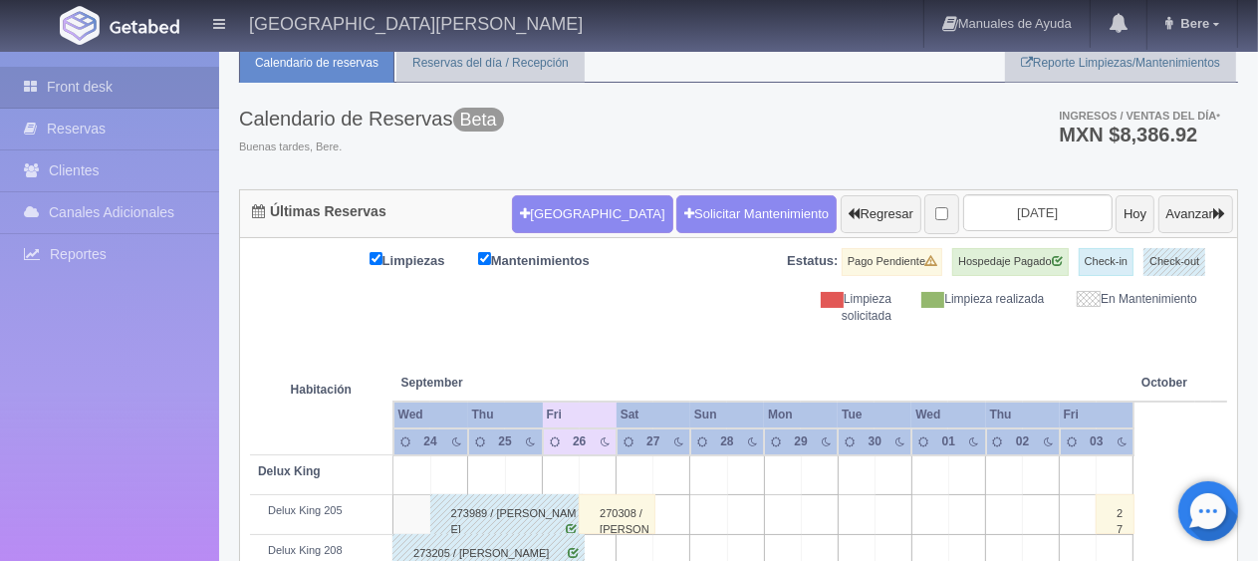
scroll to position [365, 0]
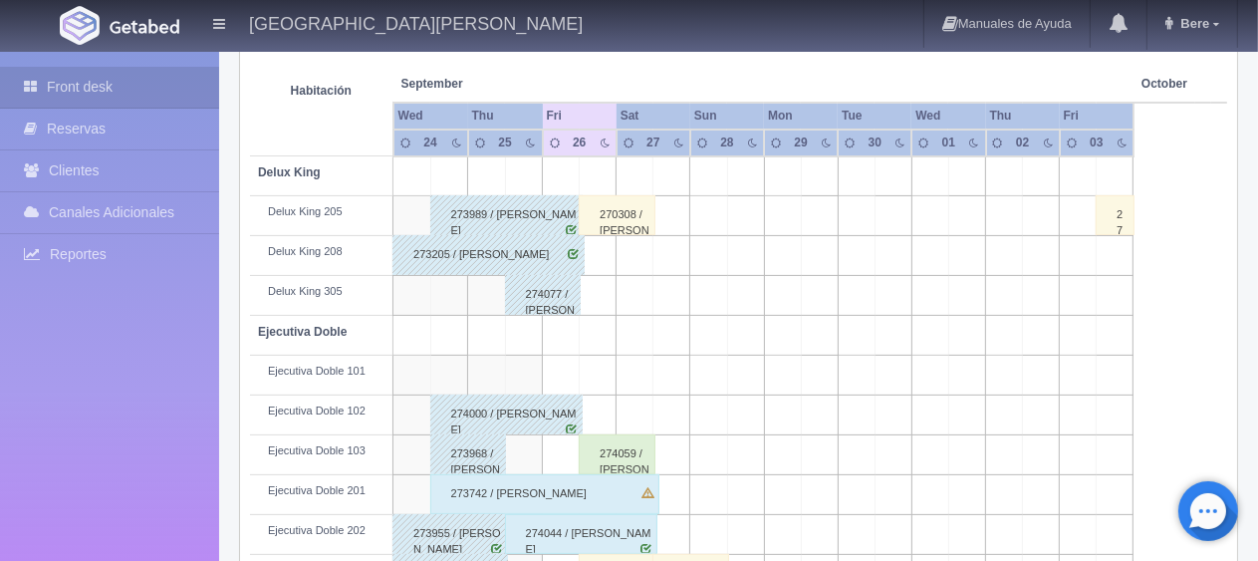
click at [137, 403] on div "Front desk Reservas Clientes Canales Adicionales Channex Reportes Reporte del d…" at bounding box center [109, 332] width 219 height 561
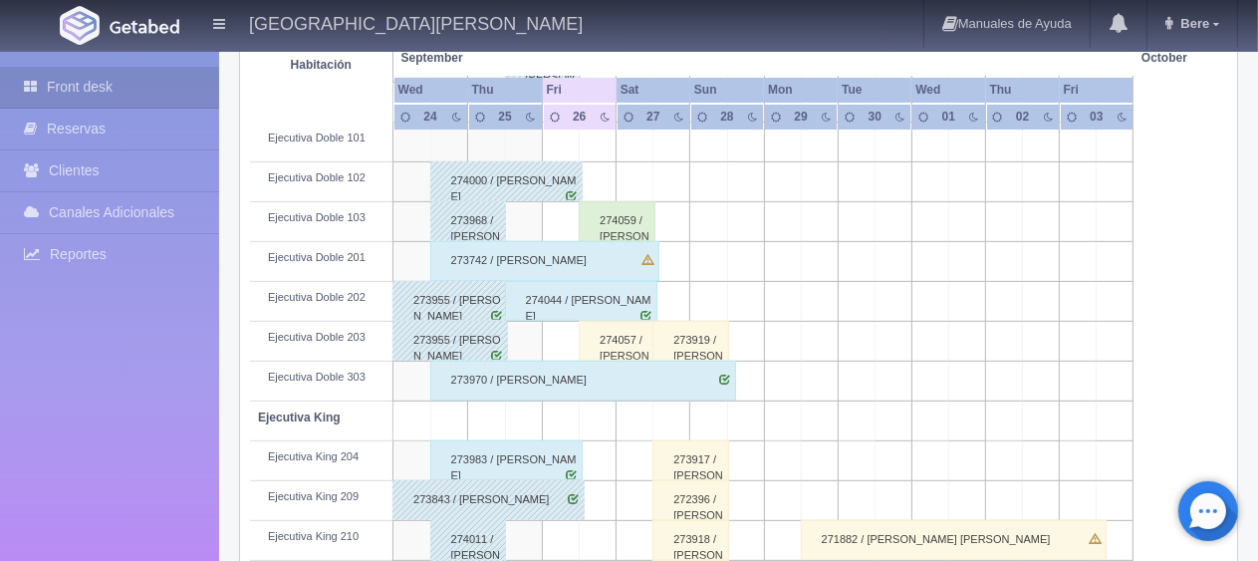
scroll to position [697, 0]
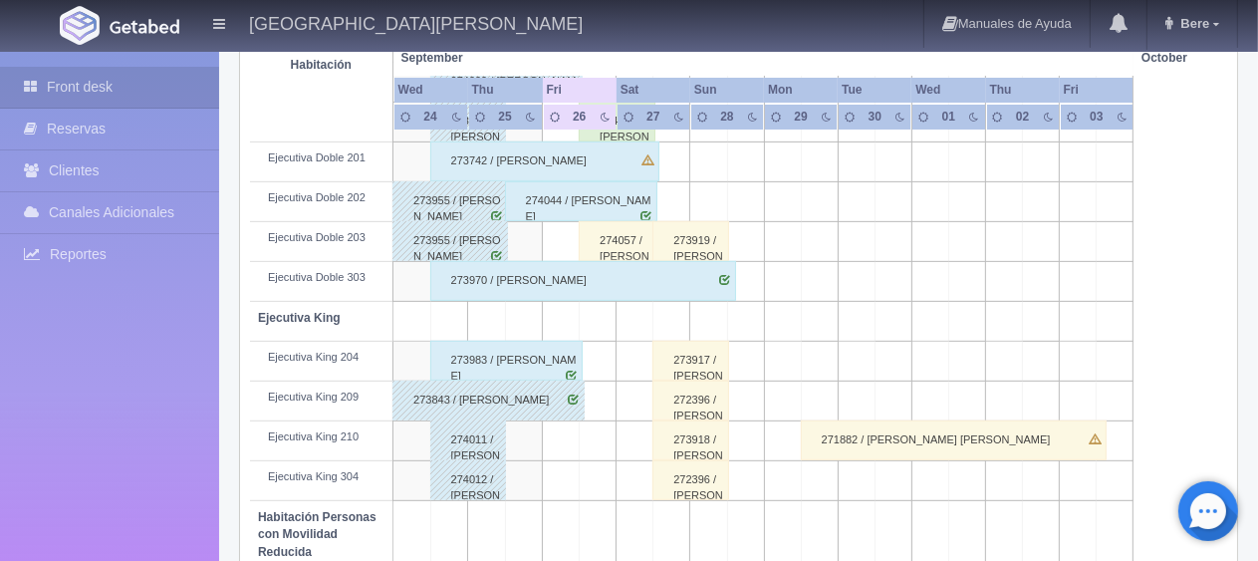
click at [502, 353] on div "273983 / Karla Rodriguez" at bounding box center [506, 361] width 153 height 40
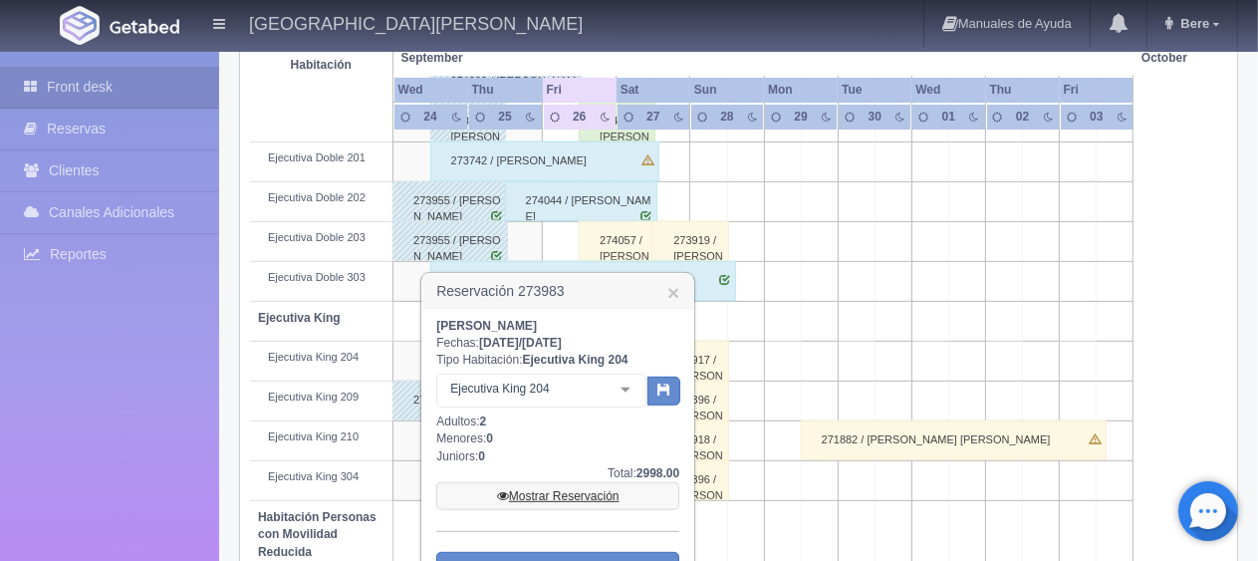
click at [542, 501] on link "Mostrar Reservación" at bounding box center [557, 496] width 243 height 28
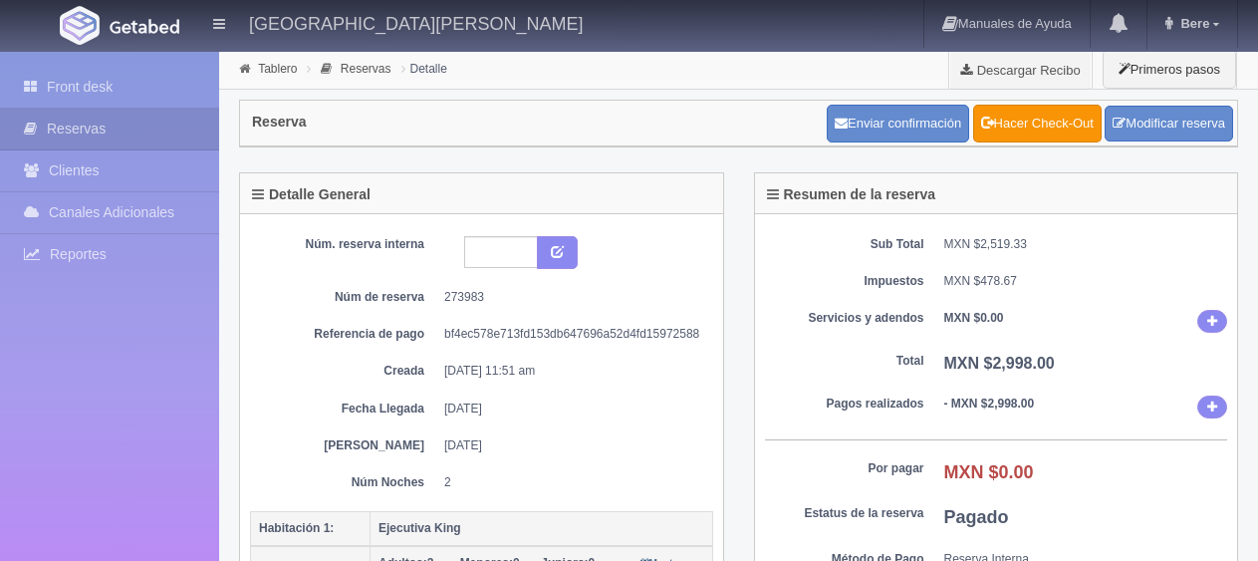
select select "2"
click at [1191, 116] on link "Modificar reserva" at bounding box center [1169, 124] width 129 height 37
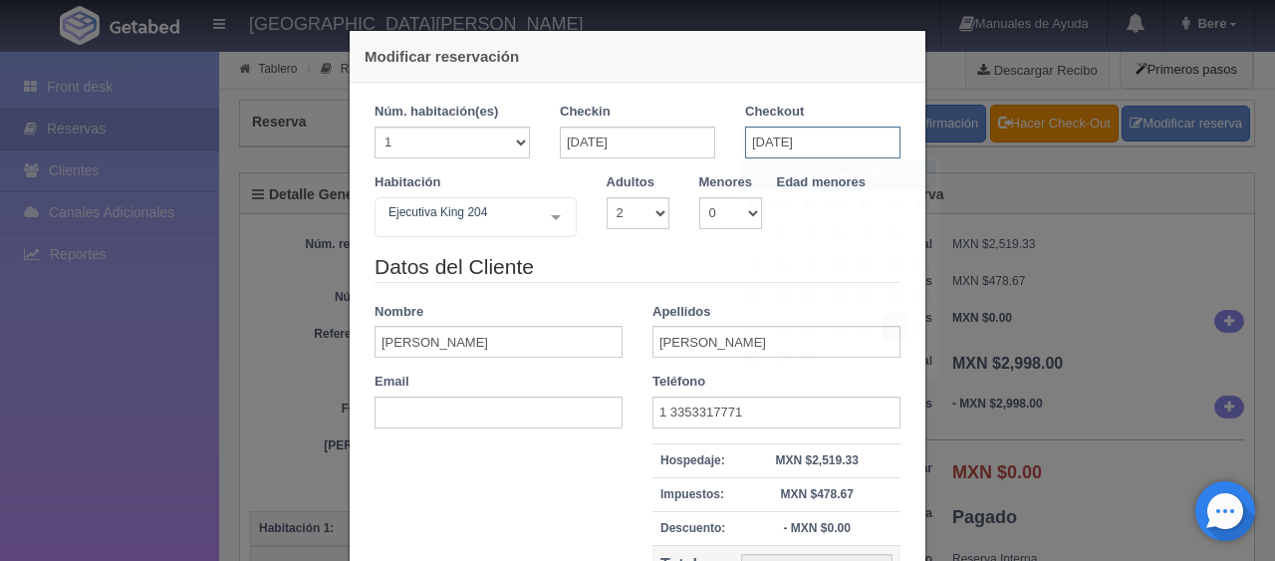
click at [797, 147] on input "[DATE]" at bounding box center [822, 143] width 155 height 32
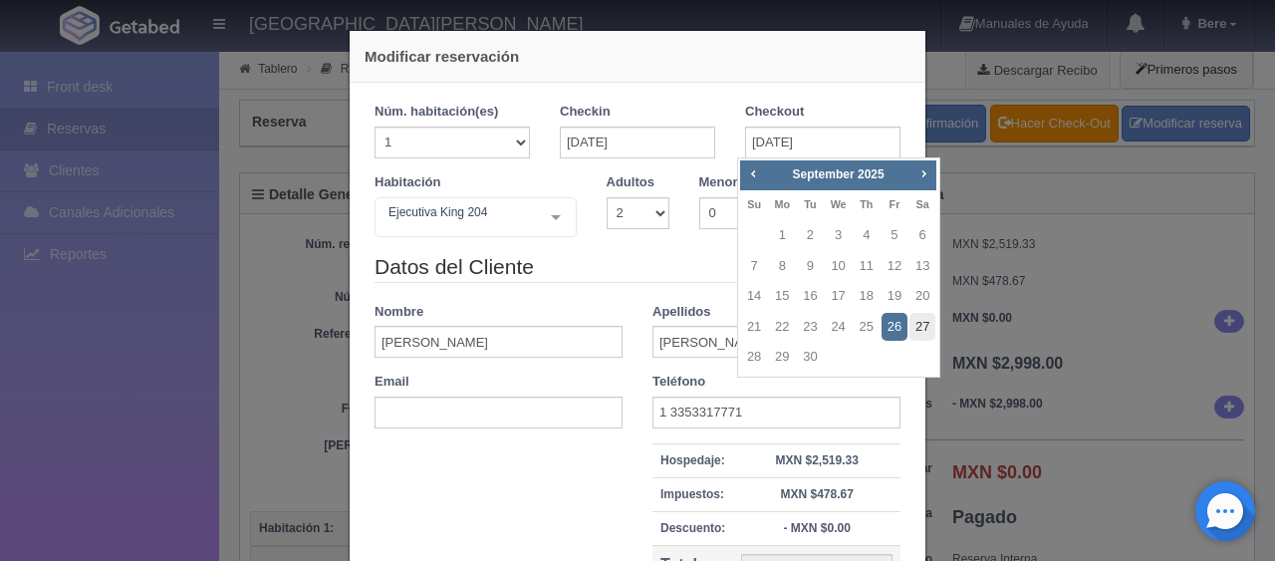
click at [929, 328] on link "27" at bounding box center [923, 327] width 26 height 29
type input "[DATE]"
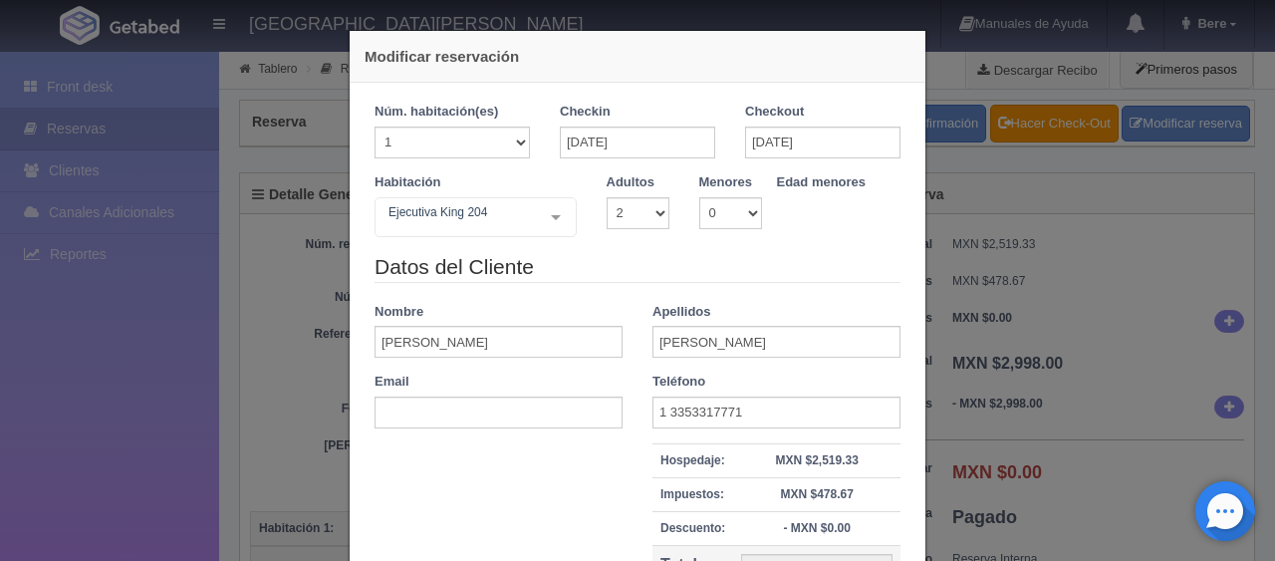
checkbox input "false"
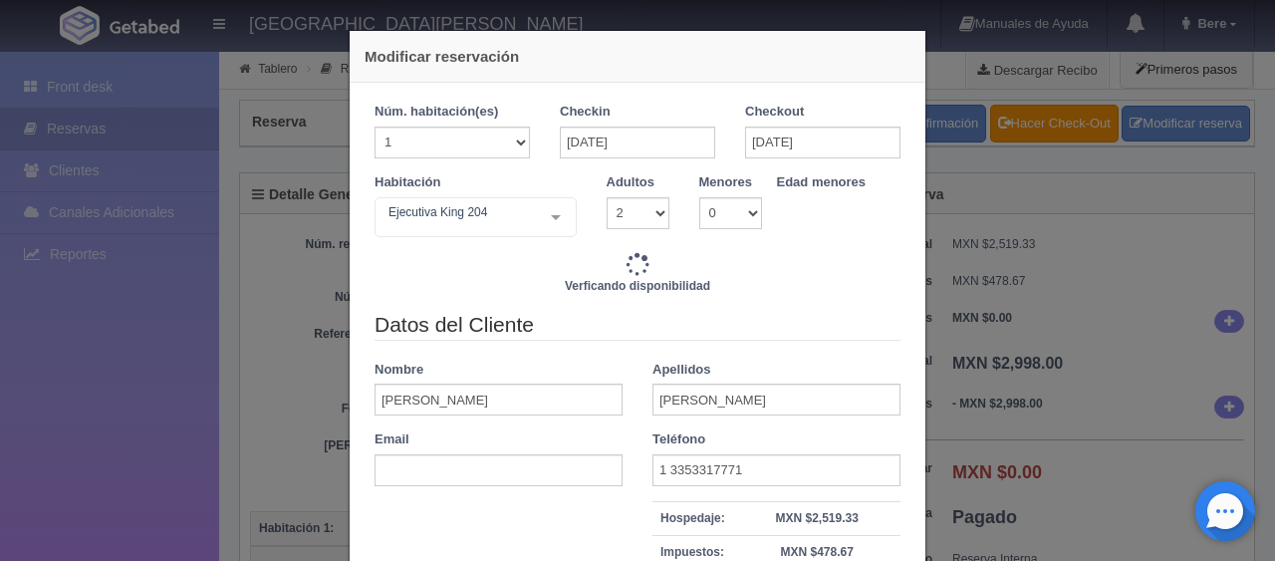
type input "4647.00"
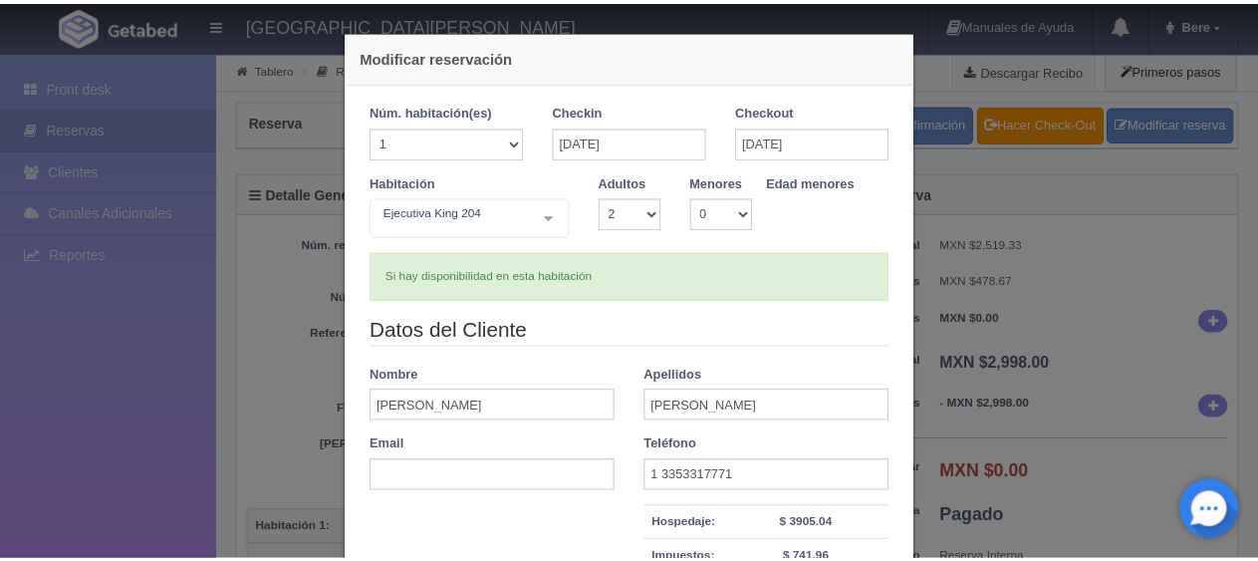
scroll to position [199, 0]
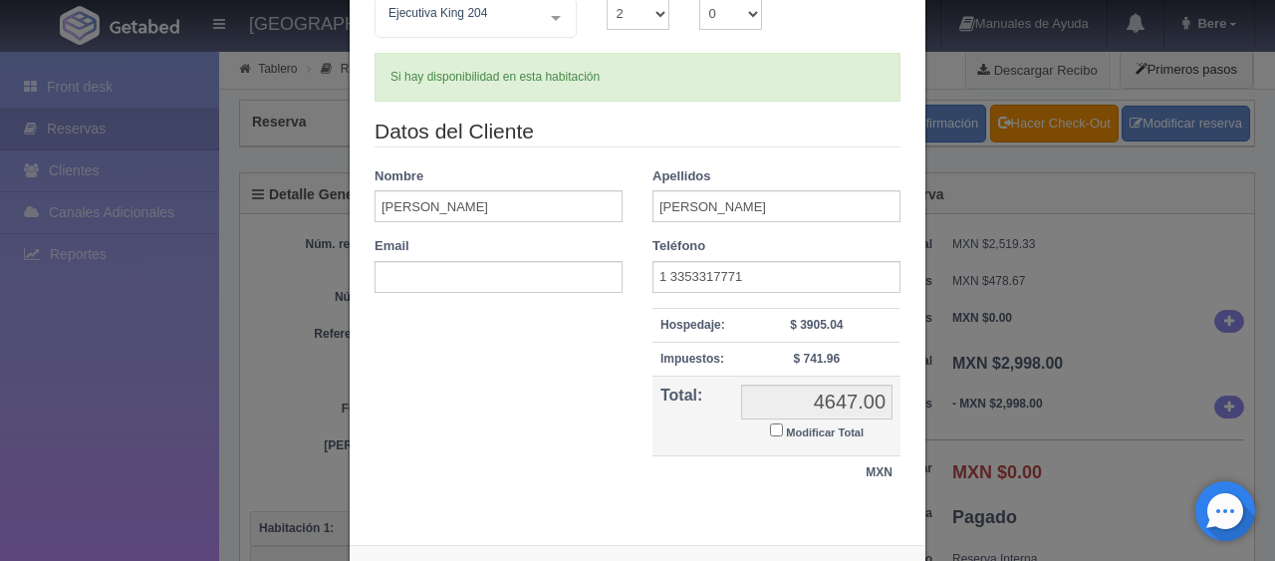
click at [770, 428] on input "Modificar Total" at bounding box center [776, 429] width 13 height 13
checkbox input "true"
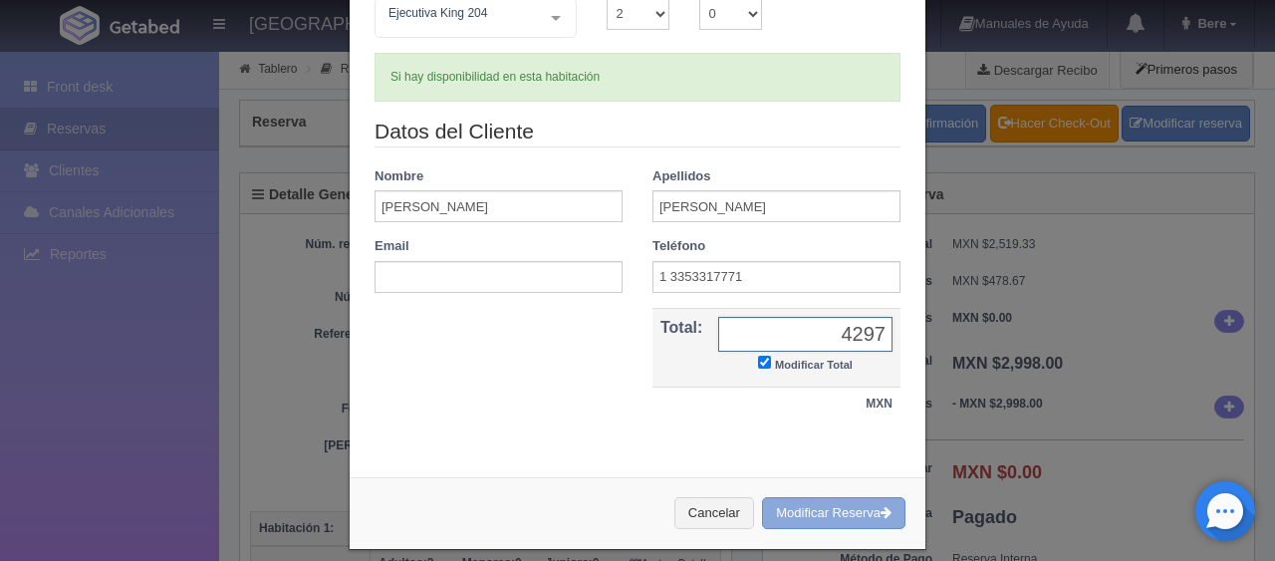
type input "4297"
click at [792, 508] on button "Modificar Reserva" at bounding box center [833, 513] width 143 height 33
click at [270, 393] on div "Modificar reservación Núm. habitación(es) 1 2 3 4 5 6 7 8 9 10 11 12 13 14 15 1…" at bounding box center [637, 280] width 1275 height 561
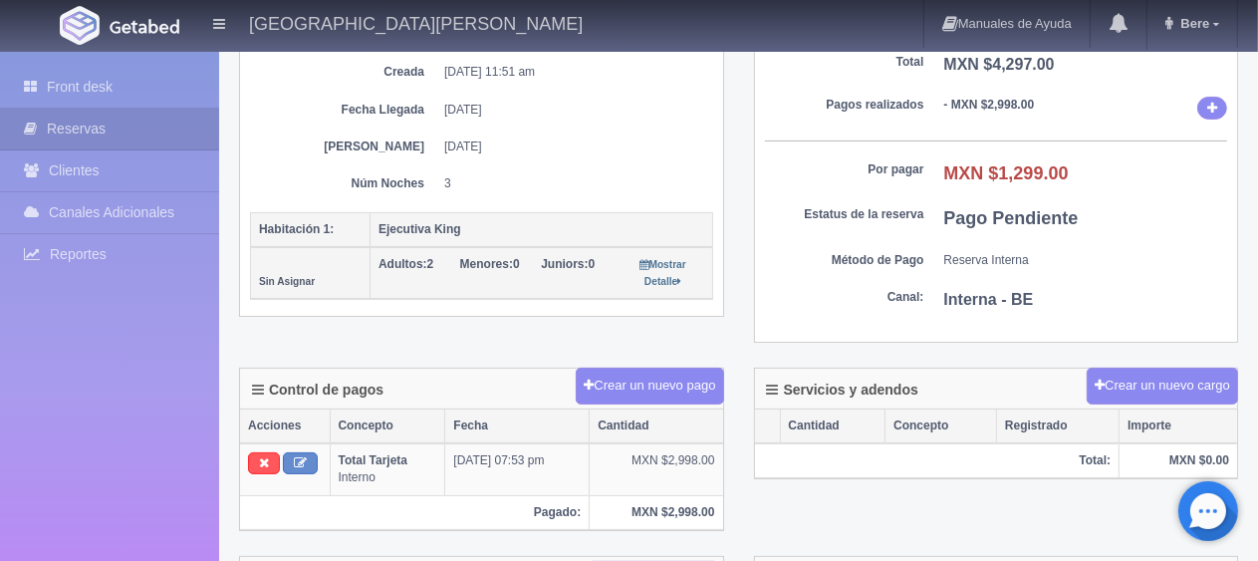
scroll to position [199, 0]
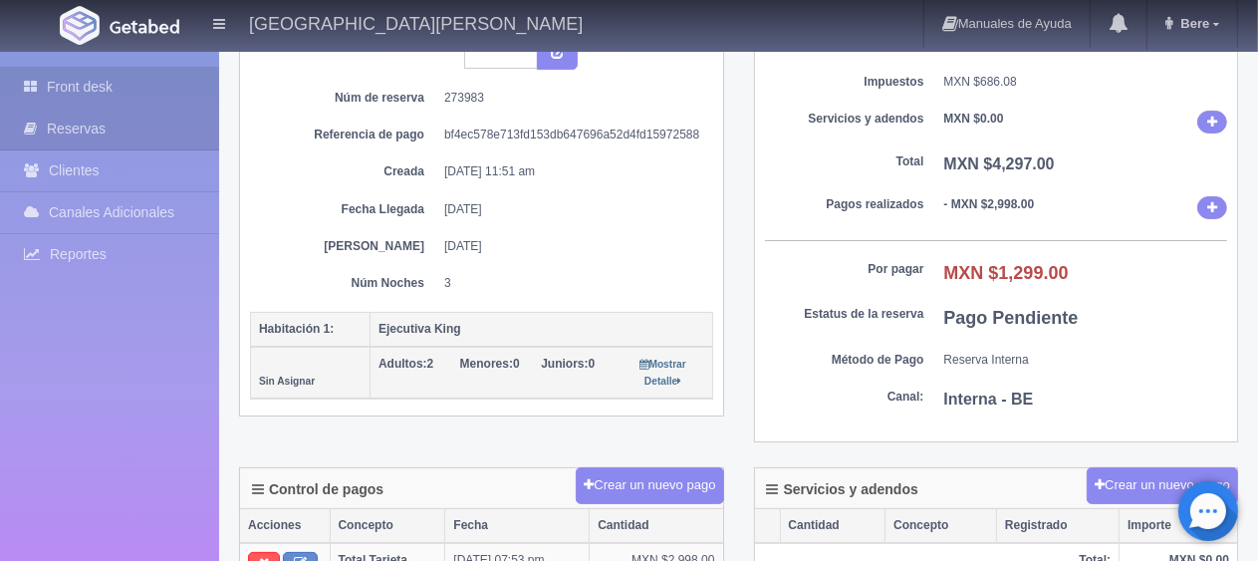
click at [138, 98] on link "Front desk" at bounding box center [109, 87] width 219 height 41
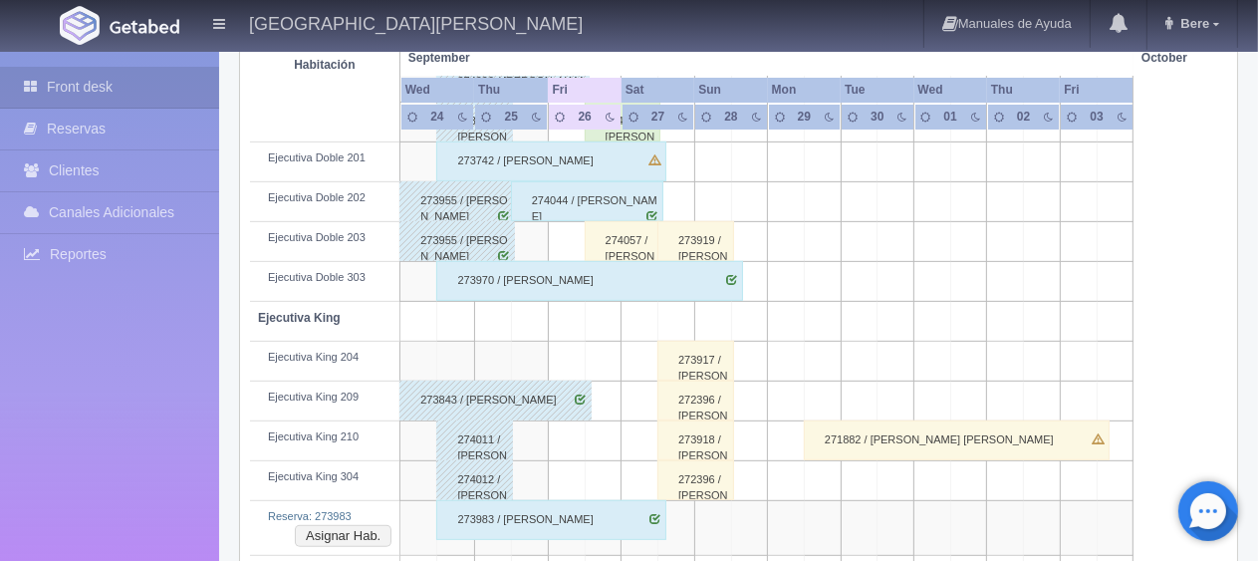
scroll to position [897, 0]
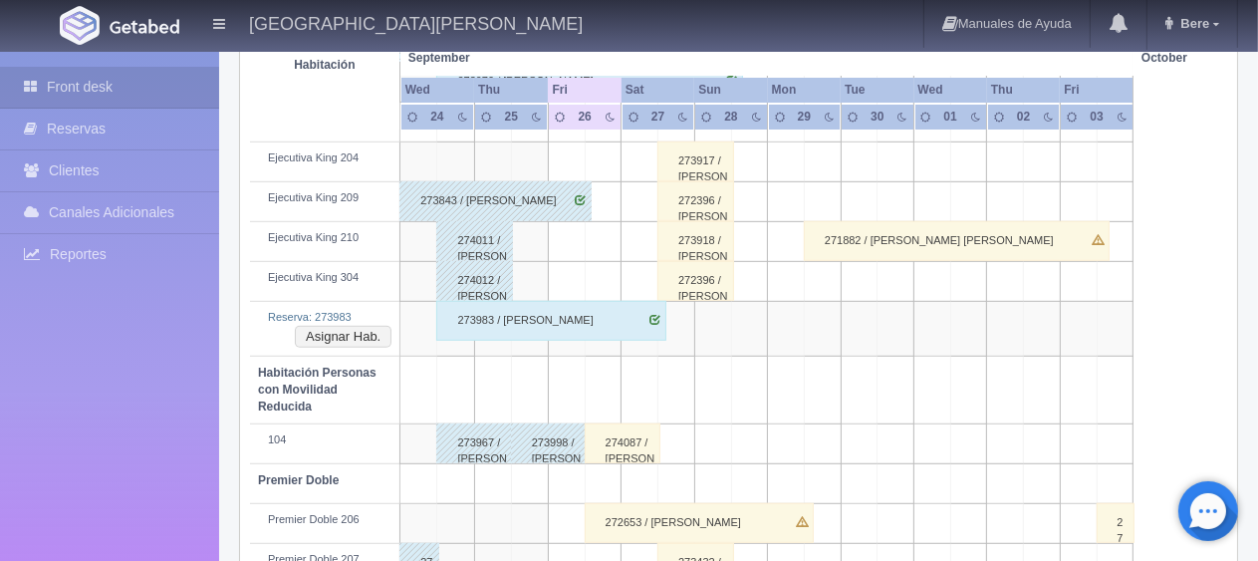
click at [556, 336] on div "273983 / Karla Rodriguez" at bounding box center [550, 321] width 229 height 40
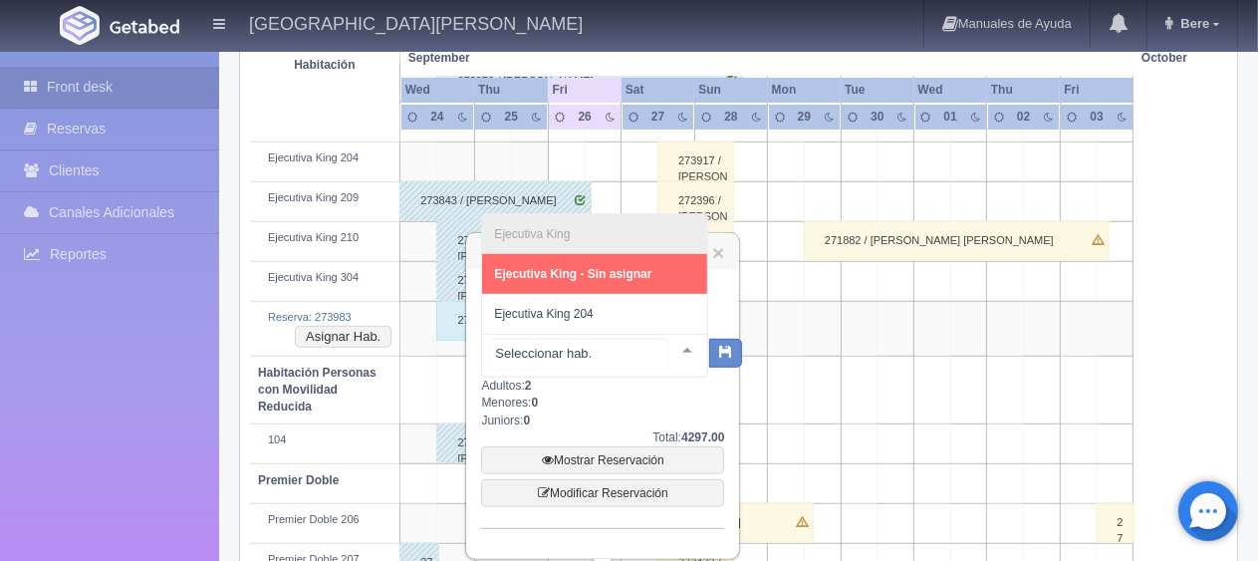
click at [628, 359] on div at bounding box center [594, 356] width 227 height 44
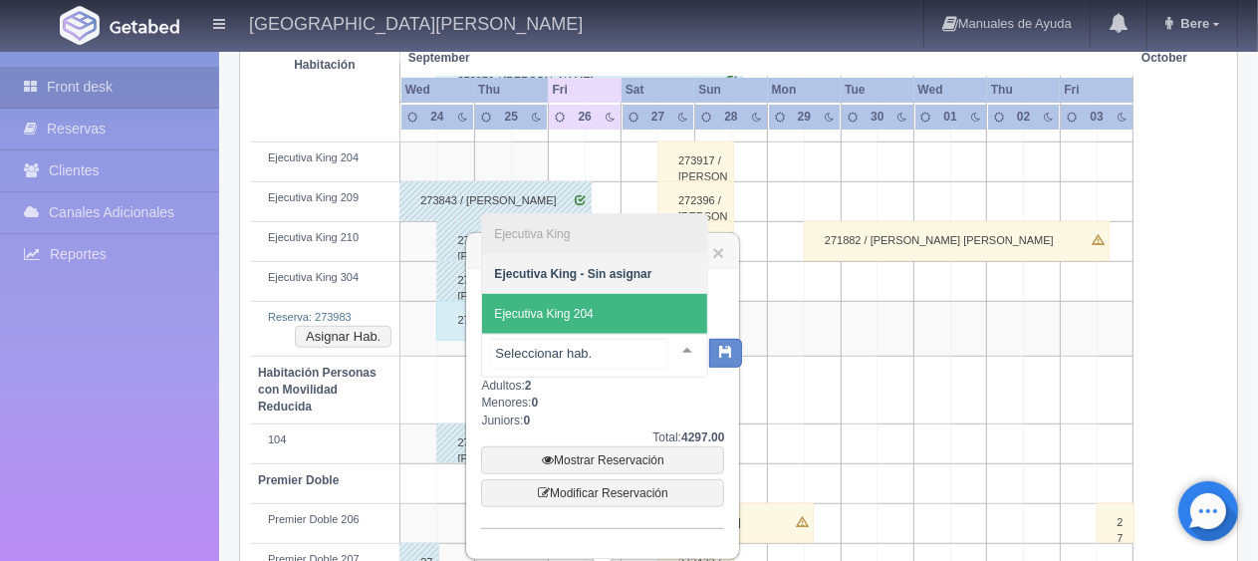
click at [622, 308] on span "Ejecutiva King 204" at bounding box center [594, 314] width 225 height 40
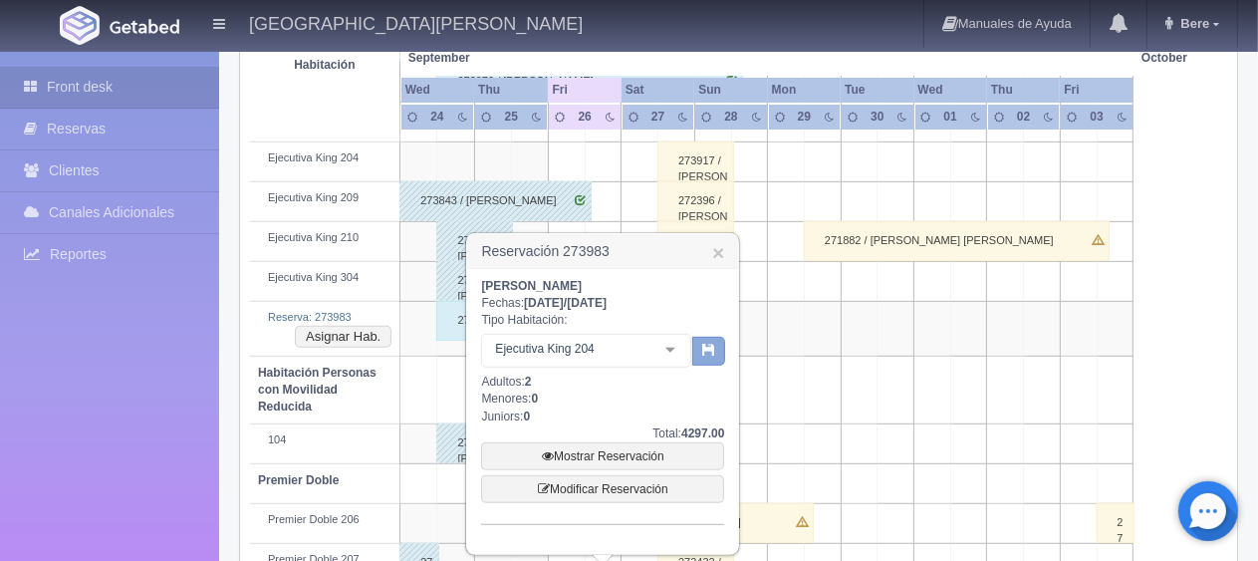
click at [725, 350] on button "button" at bounding box center [708, 352] width 33 height 30
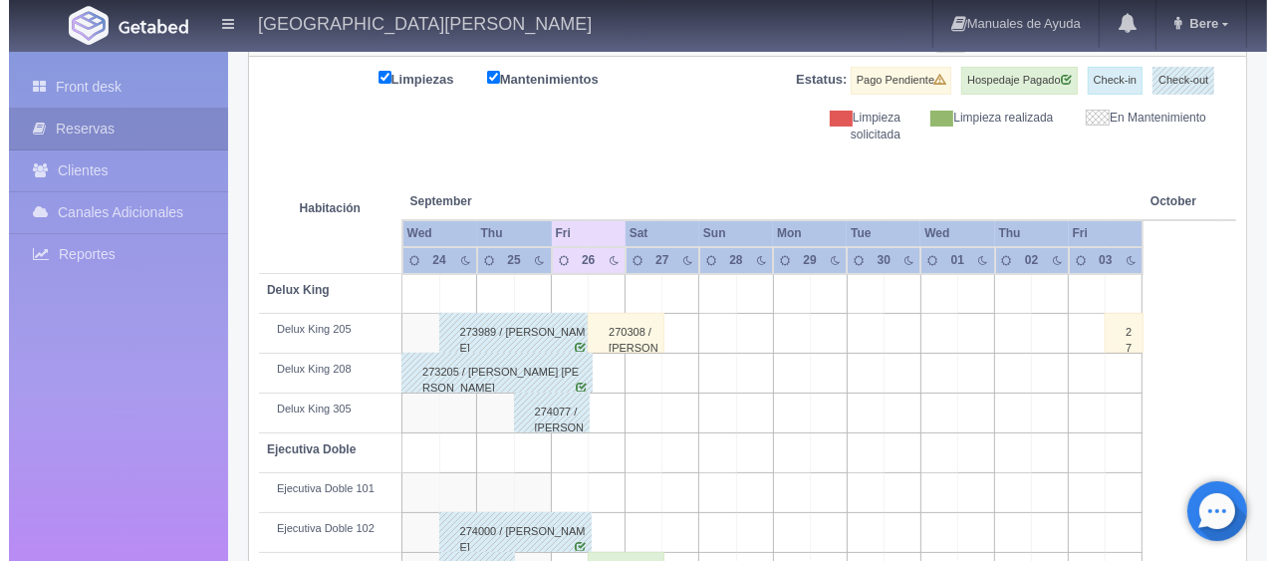
scroll to position [48, 0]
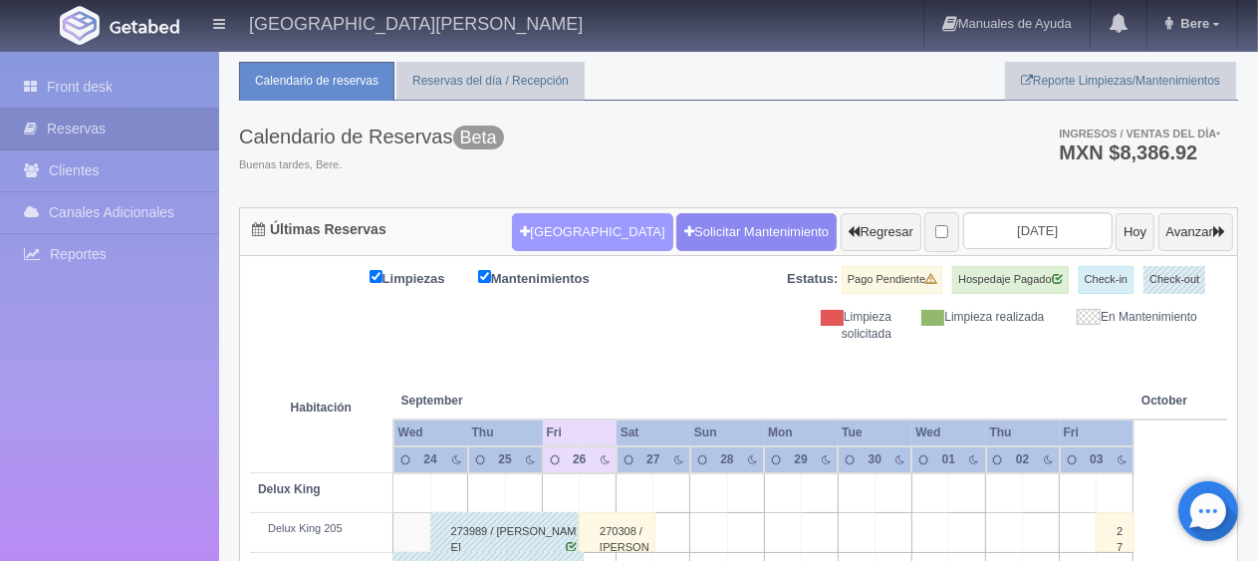
click at [584, 228] on button "Nueva Reserva" at bounding box center [592, 232] width 160 height 38
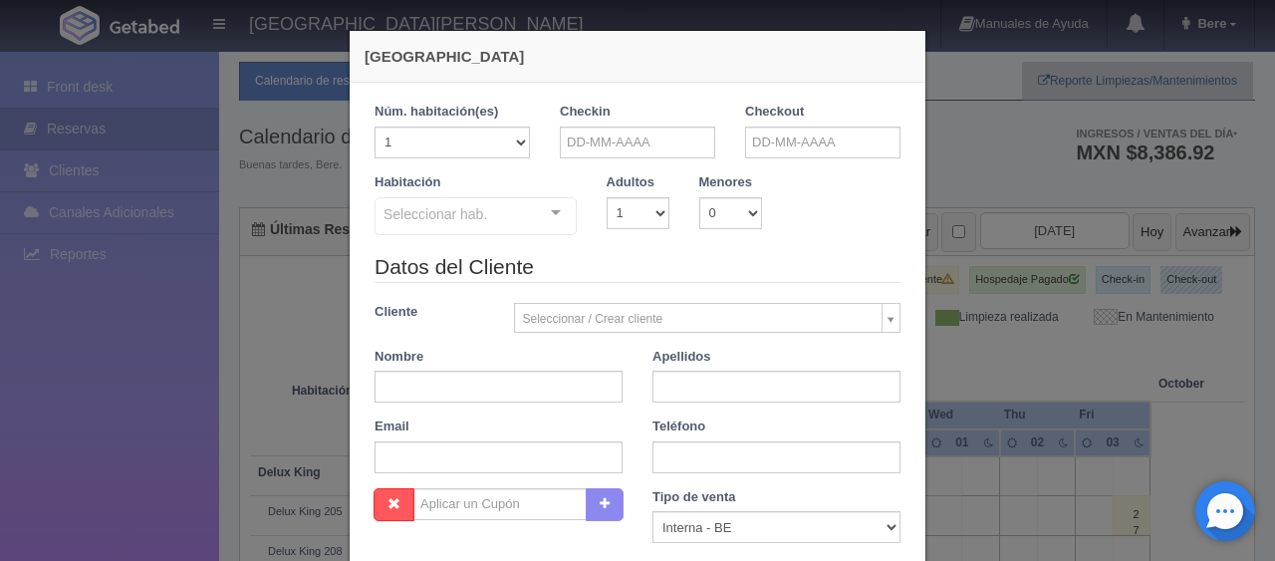
checkbox input "false"
click at [610, 213] on select "1 2 3 4 5 6 7 8 9 10" at bounding box center [638, 213] width 63 height 32
select select "2"
click at [607, 197] on select "1 2 3 4 5 6 7 8 9 10" at bounding box center [638, 213] width 63 height 32
checkbox input "false"
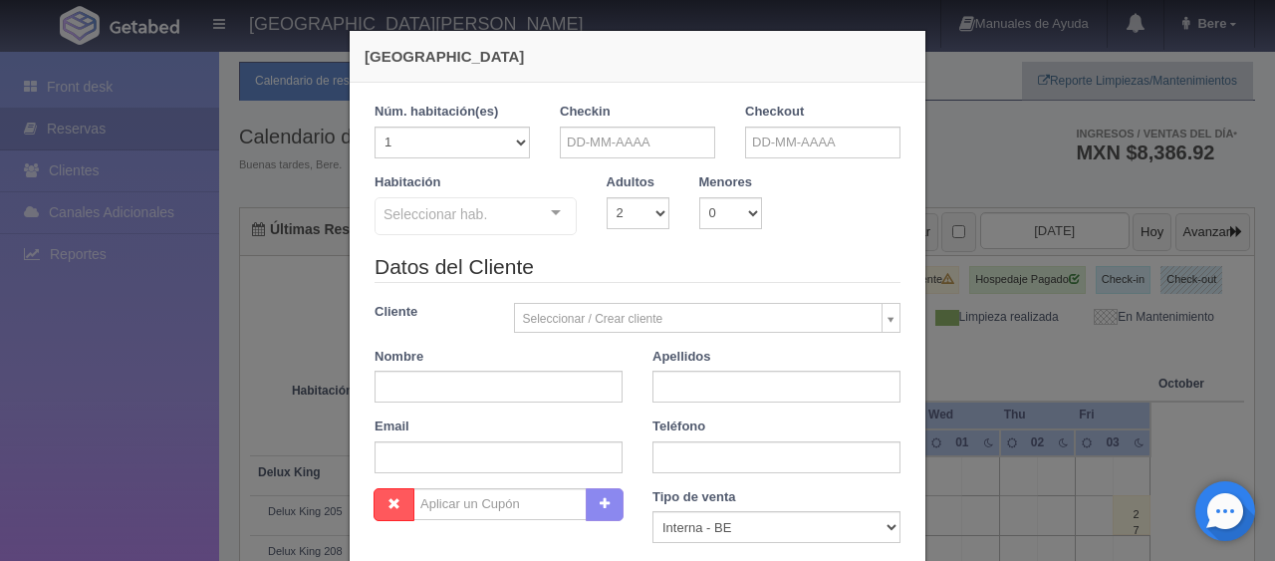
click at [602, 124] on div "Checkin" at bounding box center [637, 131] width 155 height 56
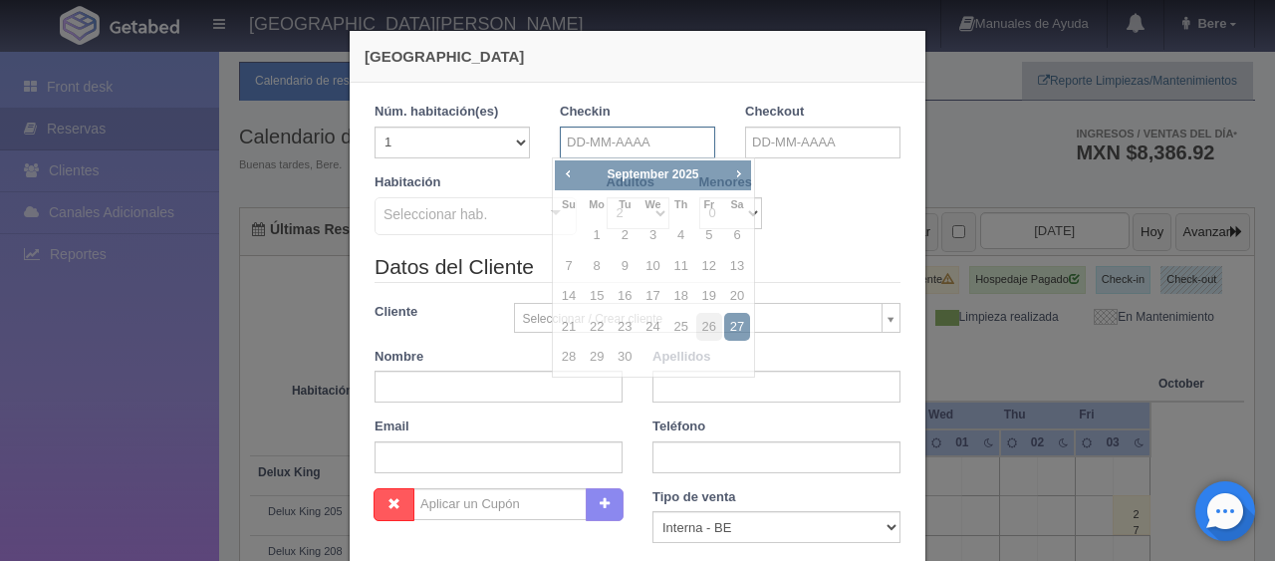
click at [609, 149] on input "text" at bounding box center [637, 143] width 155 height 32
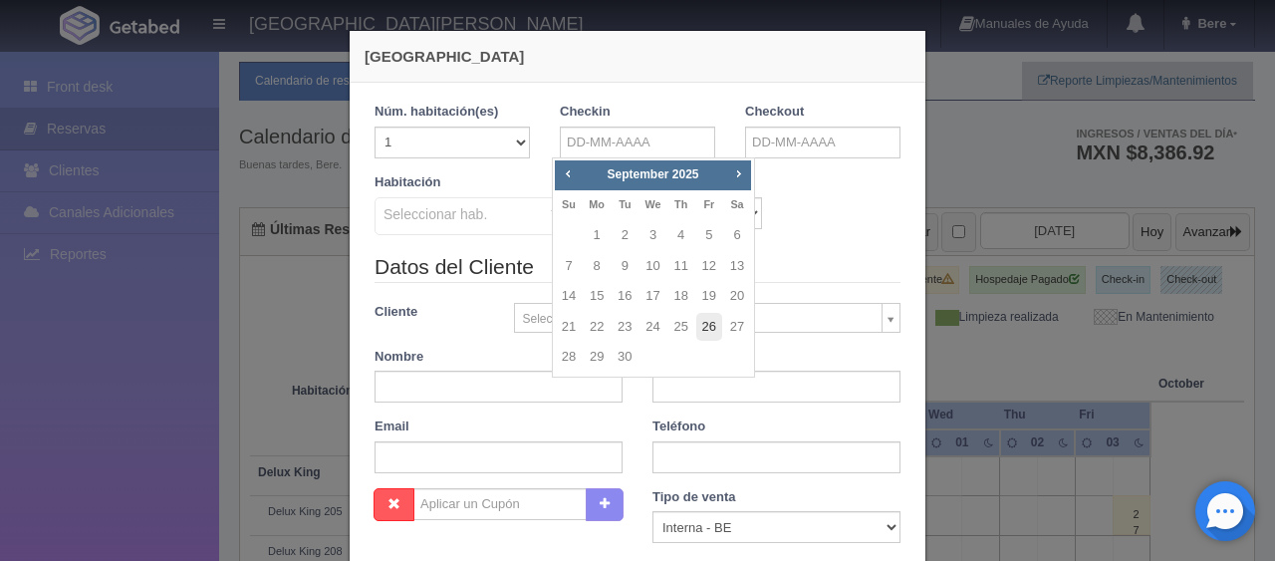
click at [713, 327] on link "26" at bounding box center [709, 327] width 26 height 29
type input "26-09-2025"
checkbox input "false"
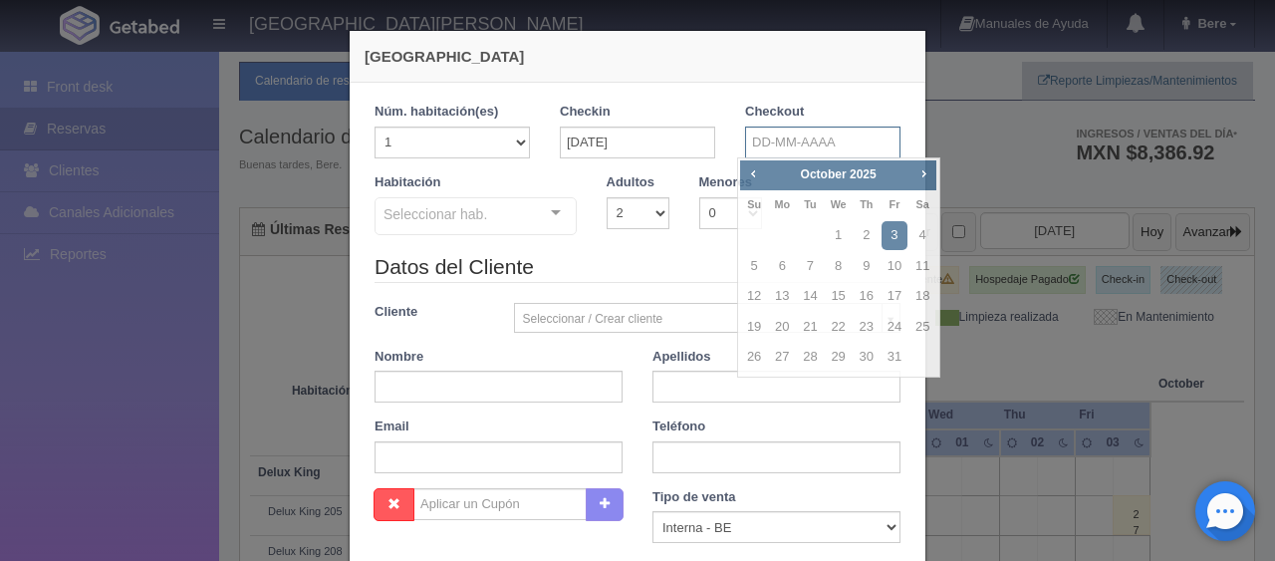
drag, startPoint x: 796, startPoint y: 149, endPoint x: 795, endPoint y: 175, distance: 25.9
click at [796, 152] on input "text" at bounding box center [822, 143] width 155 height 32
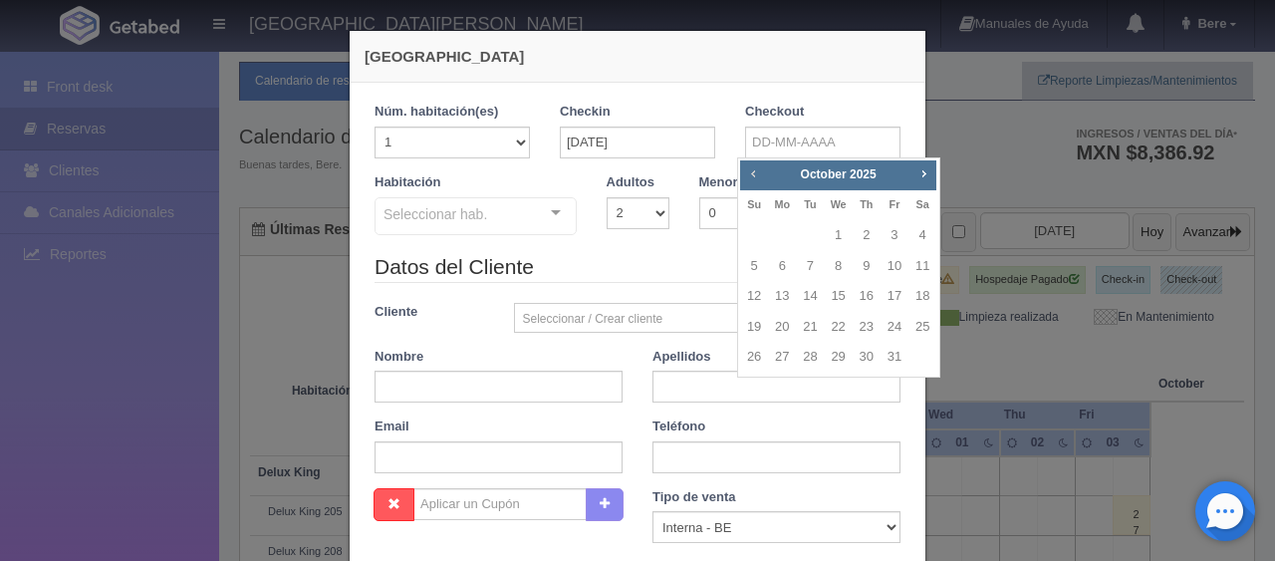
click at [759, 173] on span "Prev" at bounding box center [753, 173] width 16 height 16
click at [928, 330] on link "27" at bounding box center [923, 327] width 26 height 29
type input "27-09-2025"
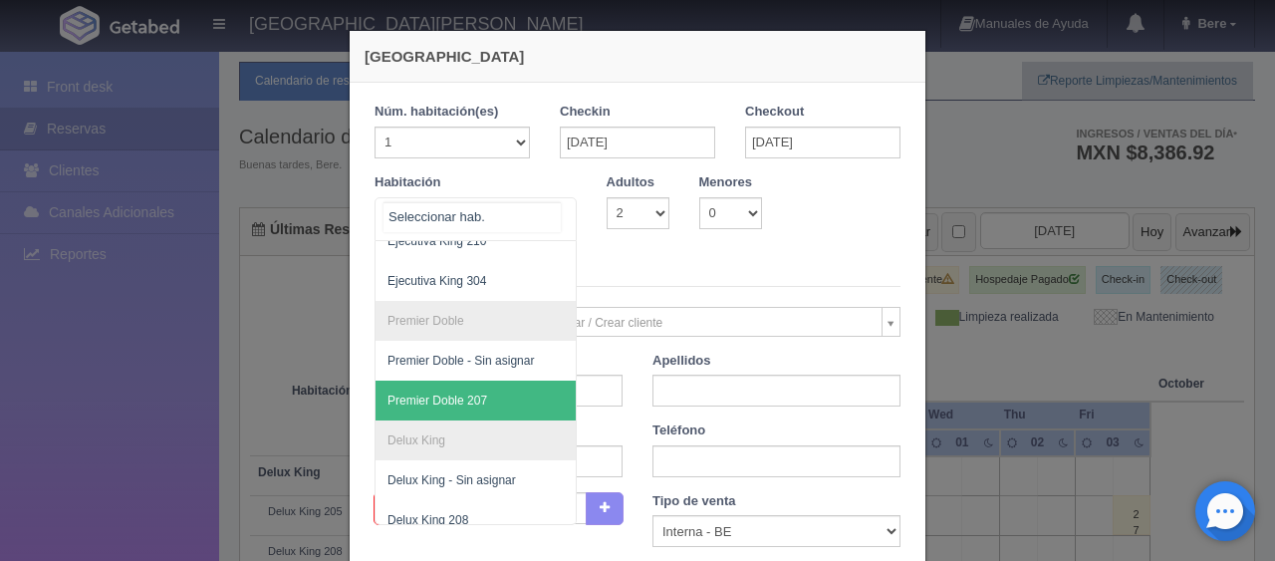
scroll to position [398, 0]
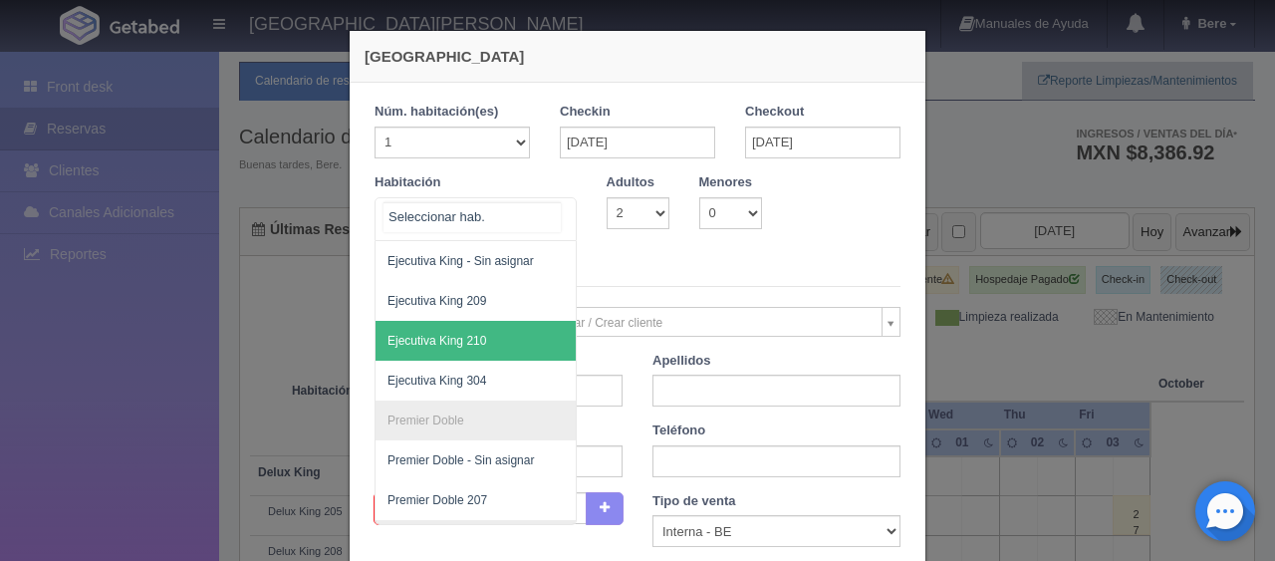
click at [492, 342] on span "Ejecutiva King 210" at bounding box center [543, 341] width 335 height 40
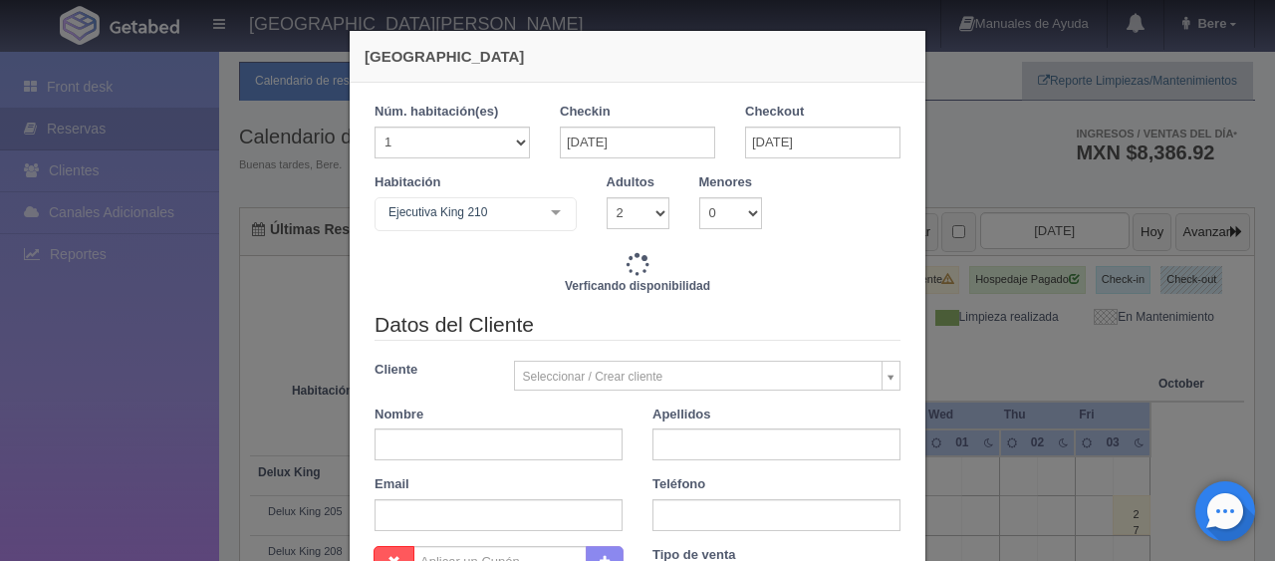
checkbox input "false"
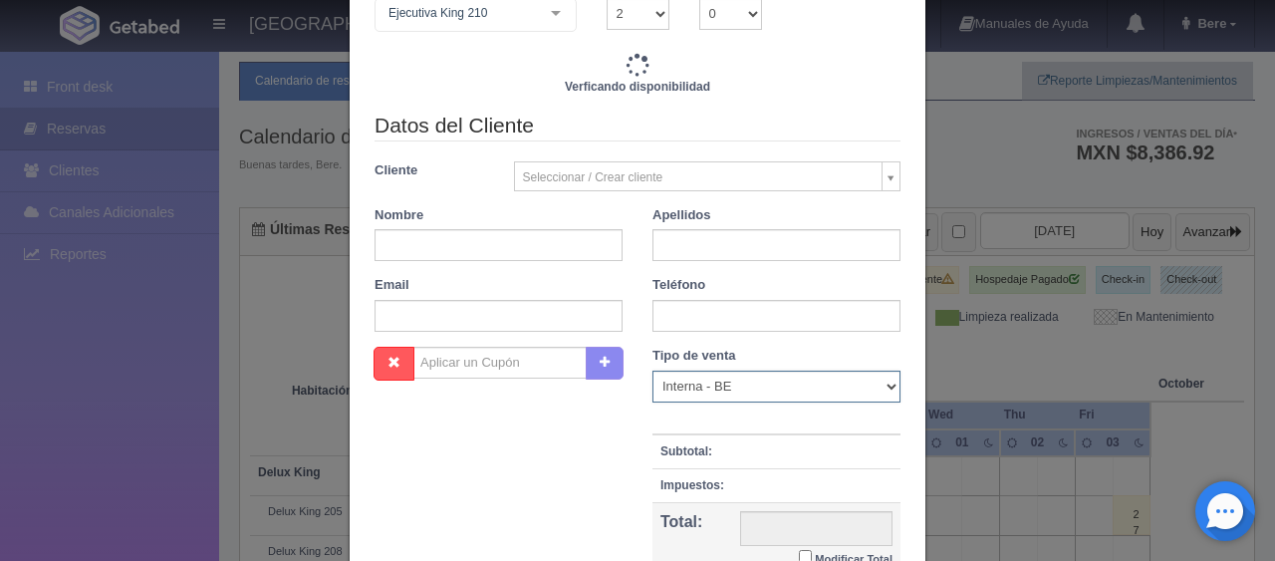
click at [682, 389] on select "Correo Electronico Interna - BE Llamada OTA Externa Otro WALK IN" at bounding box center [777, 387] width 248 height 32
select select "phone"
click at [653, 371] on select "Correo Electronico Interna - BE Llamada OTA Externa Otro WALK IN" at bounding box center [777, 387] width 248 height 32
type input "1549.00"
checkbox input "false"
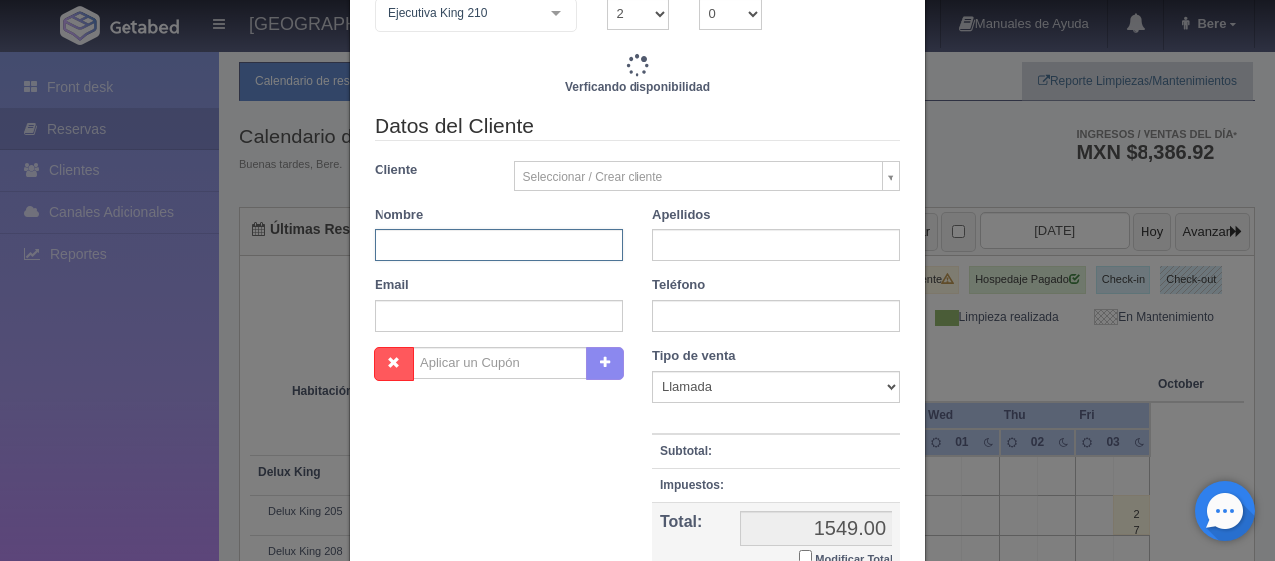
click at [458, 241] on input "text" at bounding box center [499, 245] width 248 height 32
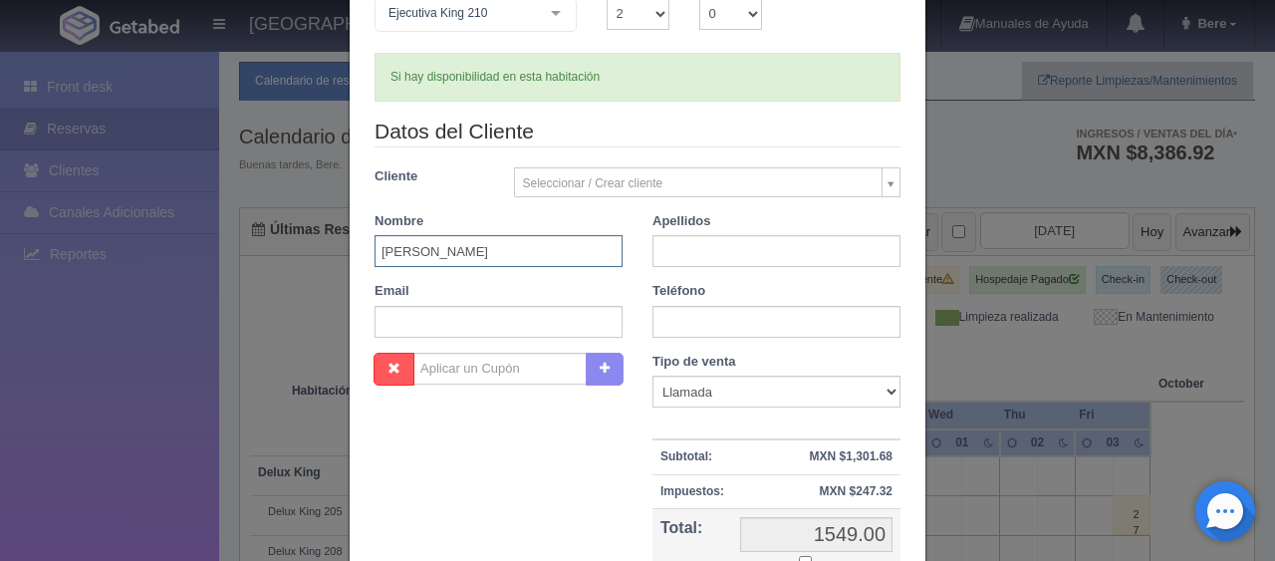
type input "Michelle"
click at [690, 248] on input "text" at bounding box center [777, 251] width 248 height 32
click at [689, 317] on input "text" at bounding box center [777, 322] width 248 height 32
click at [725, 249] on input "Mimailhall" at bounding box center [777, 251] width 248 height 32
click at [665, 249] on input "Mimailhall" at bounding box center [777, 251] width 248 height 32
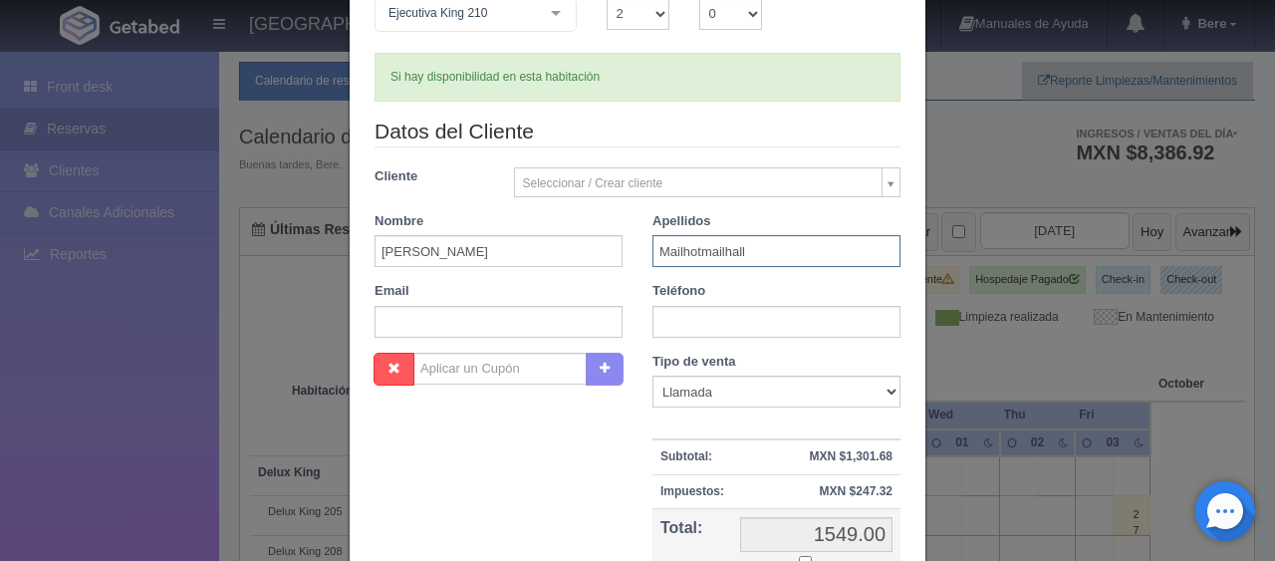
click at [753, 249] on input "Mailhotmailhall" at bounding box center [777, 251] width 248 height 32
type input "Mailhot"
click at [763, 295] on div "Teléfono" at bounding box center [777, 310] width 278 height 56
click at [742, 313] on input "text" at bounding box center [777, 322] width 248 height 32
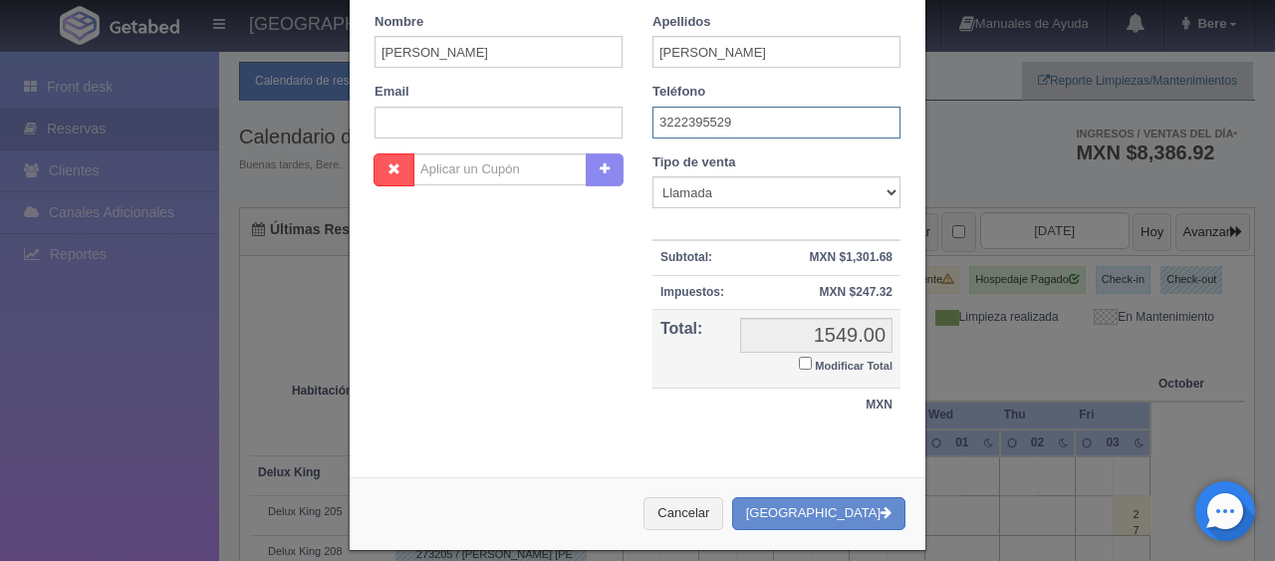
scroll to position [414, 0]
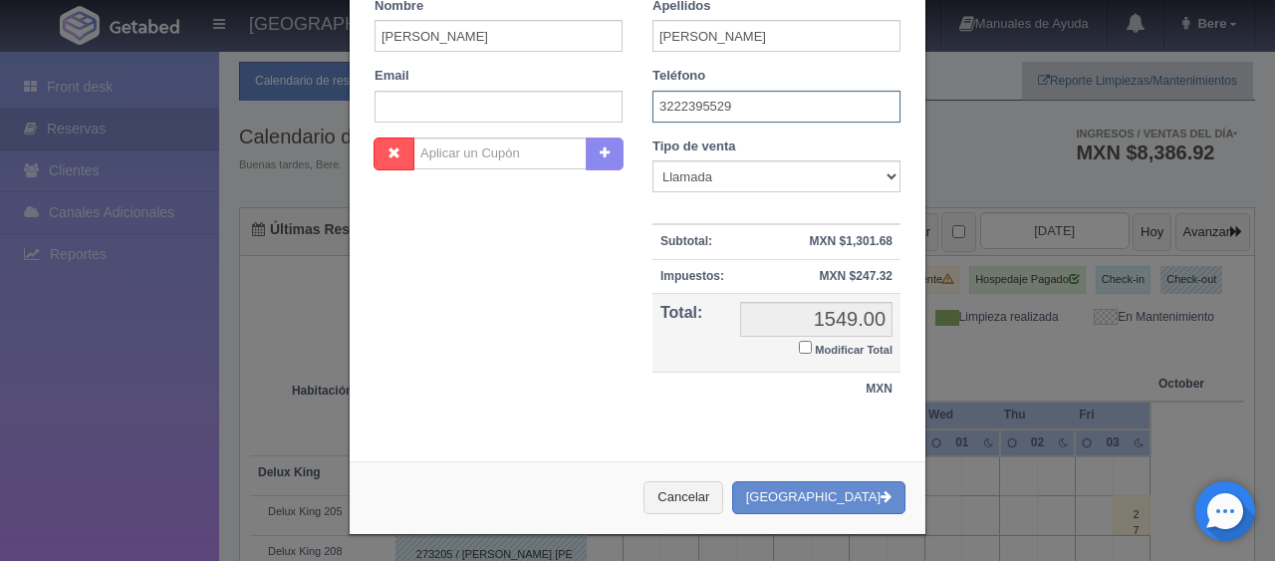
type input "3222395529"
click at [801, 345] on input "Modificar Total" at bounding box center [805, 347] width 13 height 13
checkbox input "true"
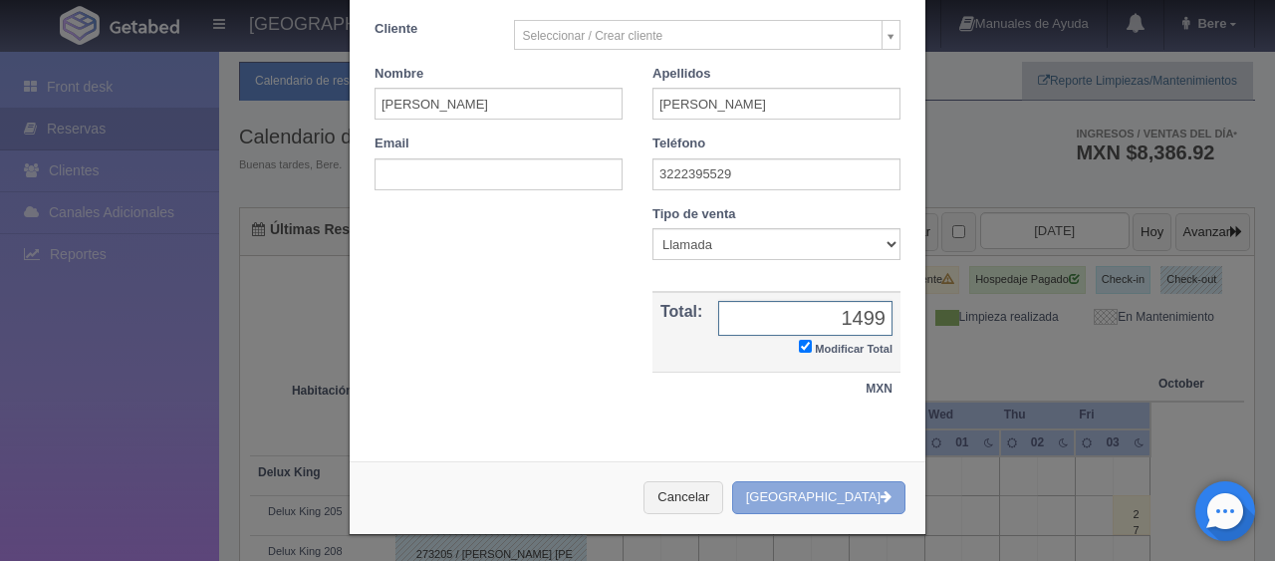
type input "1499"
click at [809, 497] on button "[GEOGRAPHIC_DATA]" at bounding box center [818, 497] width 173 height 33
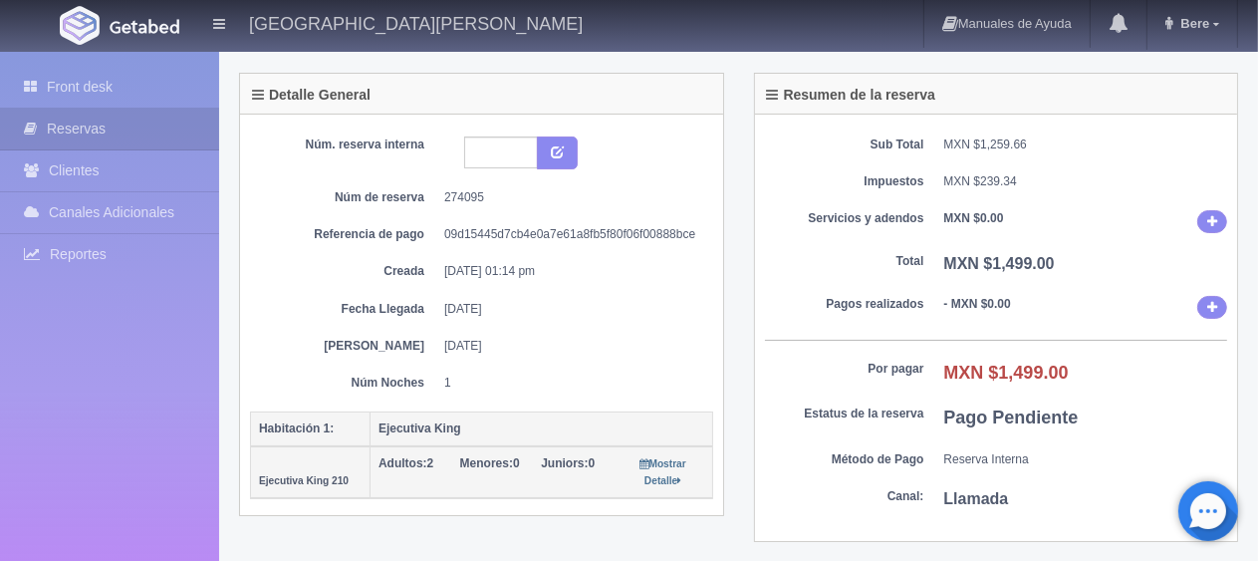
scroll to position [398, 0]
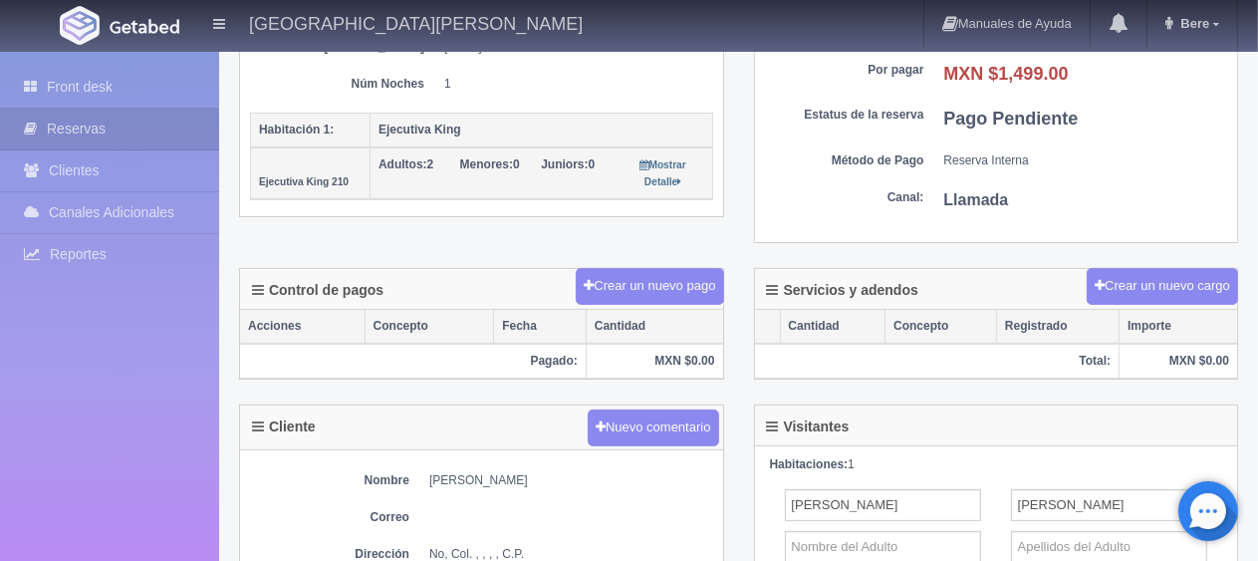
drag, startPoint x: 425, startPoint y: 476, endPoint x: 552, endPoint y: 472, distance: 126.6
click at [552, 472] on dl "Nombre [PERSON_NAME]" at bounding box center [481, 480] width 463 height 17
copy dd "[PERSON_NAME]"
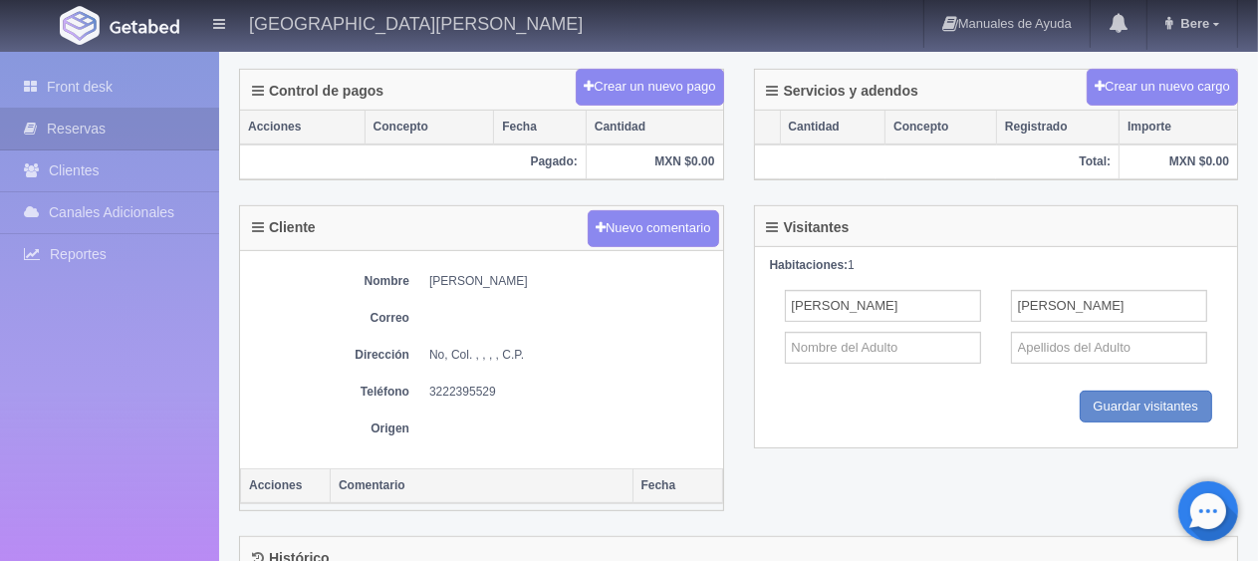
scroll to position [697, 0]
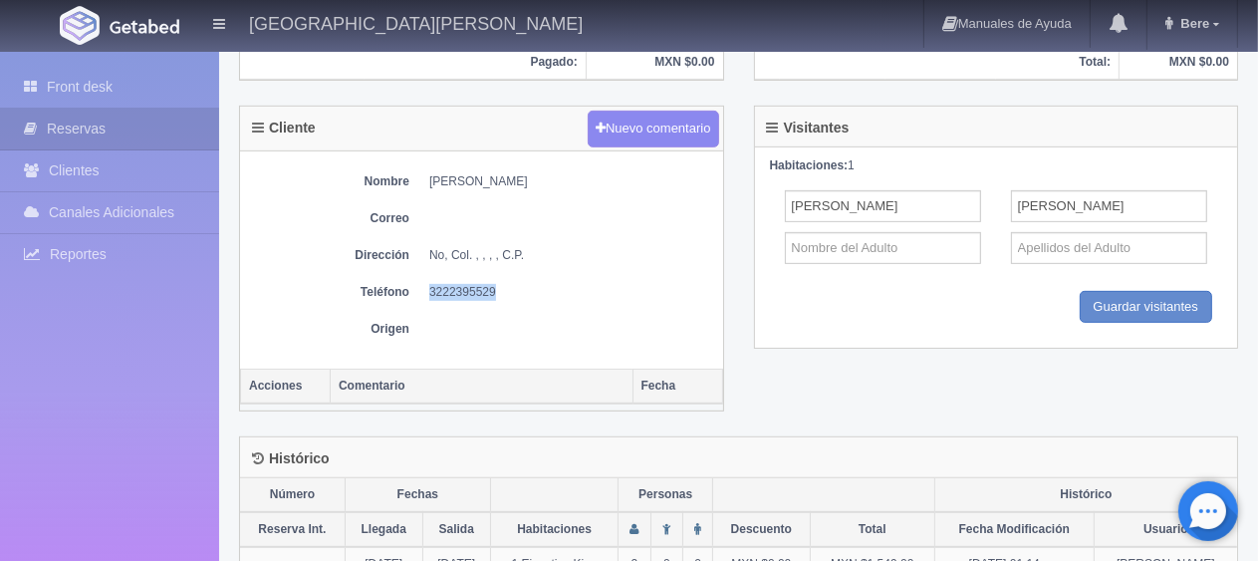
drag, startPoint x: 422, startPoint y: 285, endPoint x: 557, endPoint y: 289, distance: 134.5
click at [557, 289] on dl "Teléfono [PHONE_NUMBER]" at bounding box center [481, 292] width 463 height 17
copy dd "3222395529"
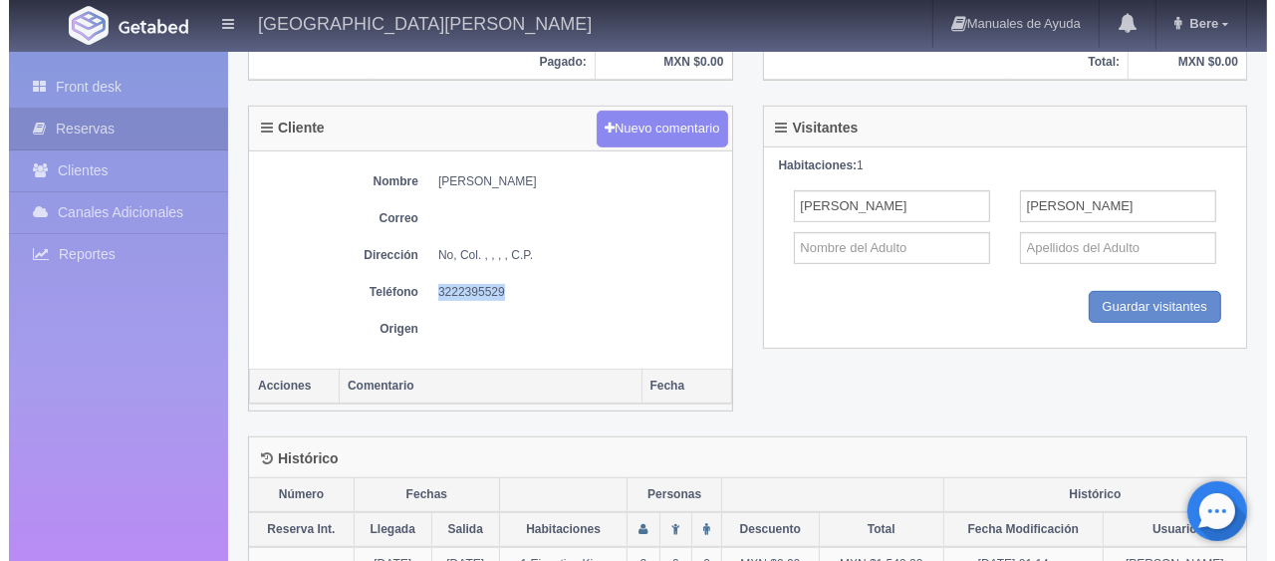
scroll to position [398, 0]
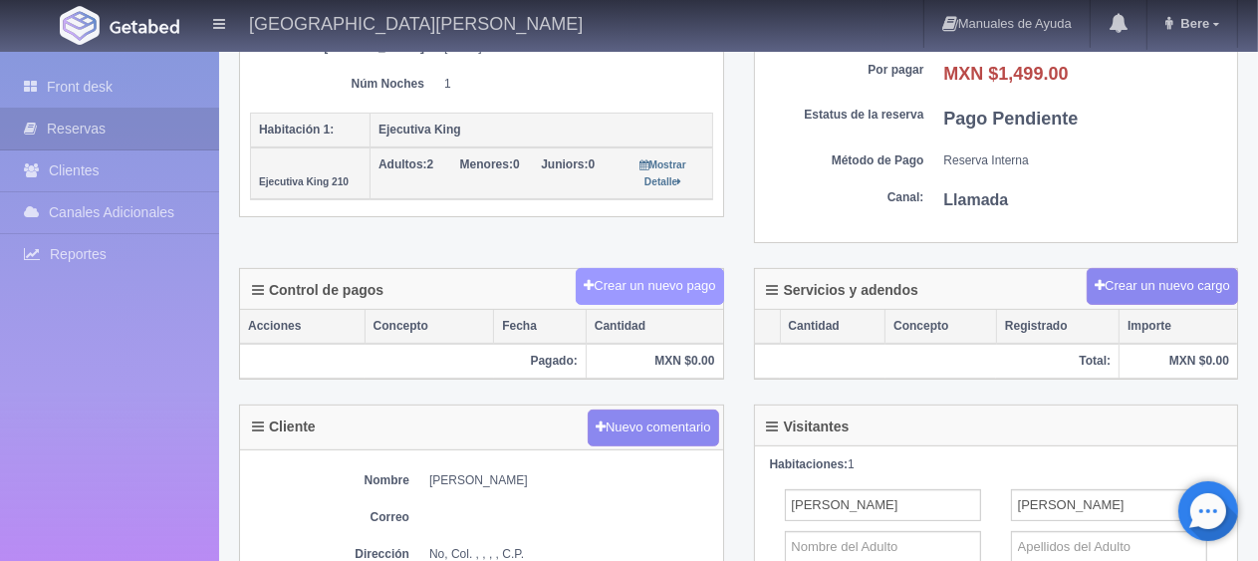
click at [632, 269] on button "Crear un nuevo pago" at bounding box center [649, 286] width 147 height 37
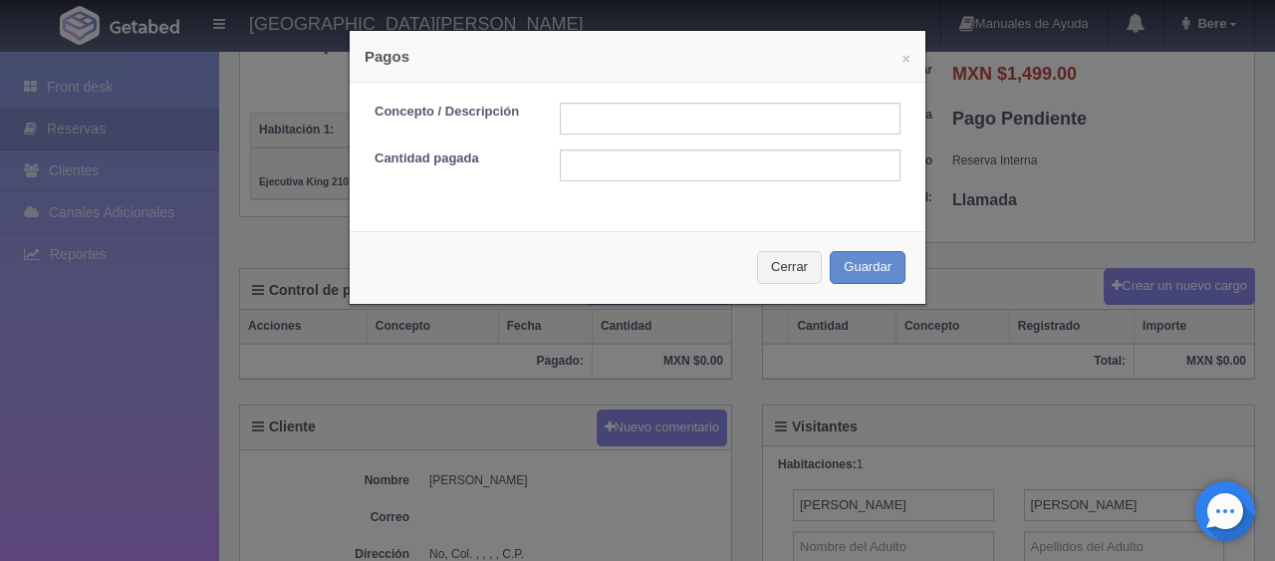
click at [586, 99] on div "Concepto / Descripción Cantidad pagada" at bounding box center [638, 149] width 576 height 133
click at [589, 113] on input "text" at bounding box center [730, 119] width 341 height 32
type input "Total Efectivo"
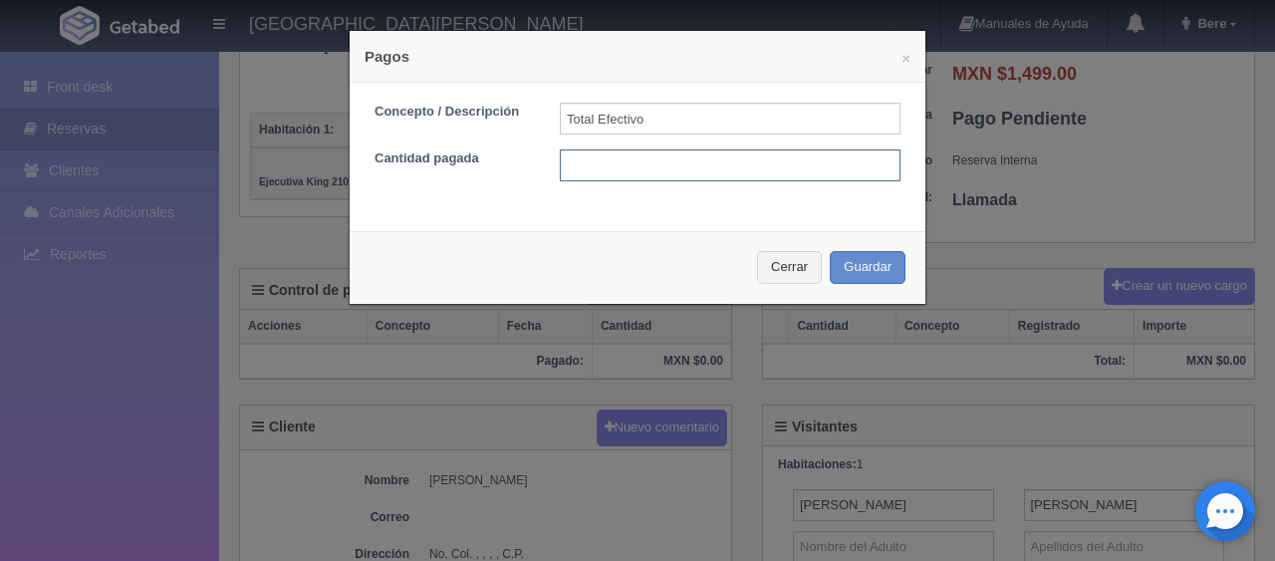
click at [615, 158] on input "text" at bounding box center [730, 165] width 341 height 32
type input "1499"
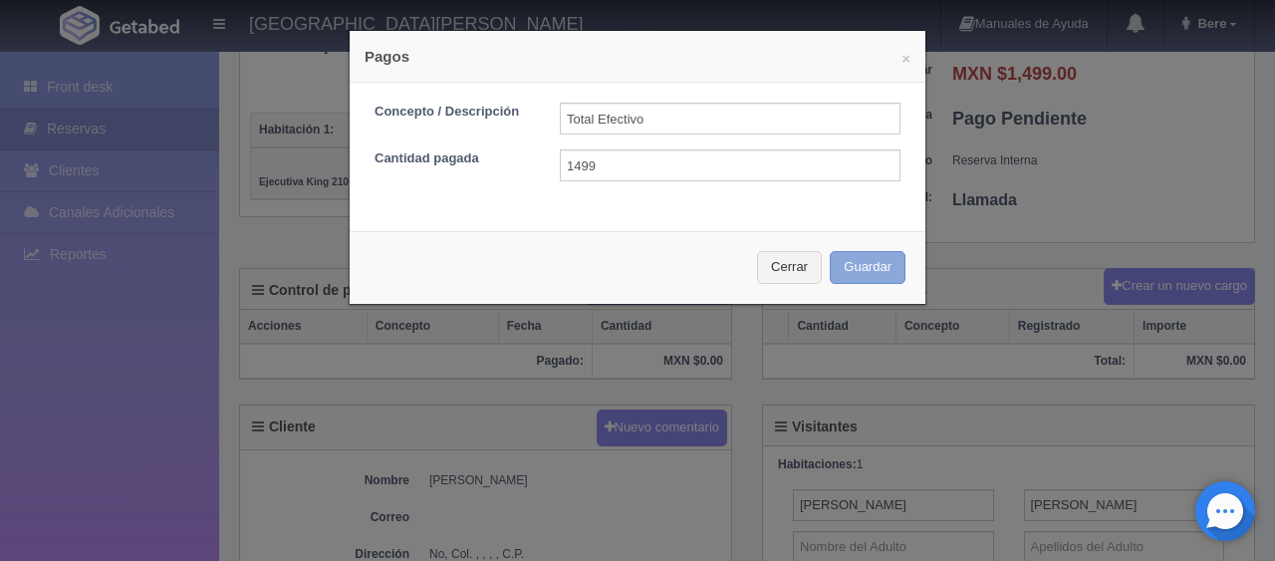
click at [842, 265] on button "Guardar" at bounding box center [868, 267] width 76 height 33
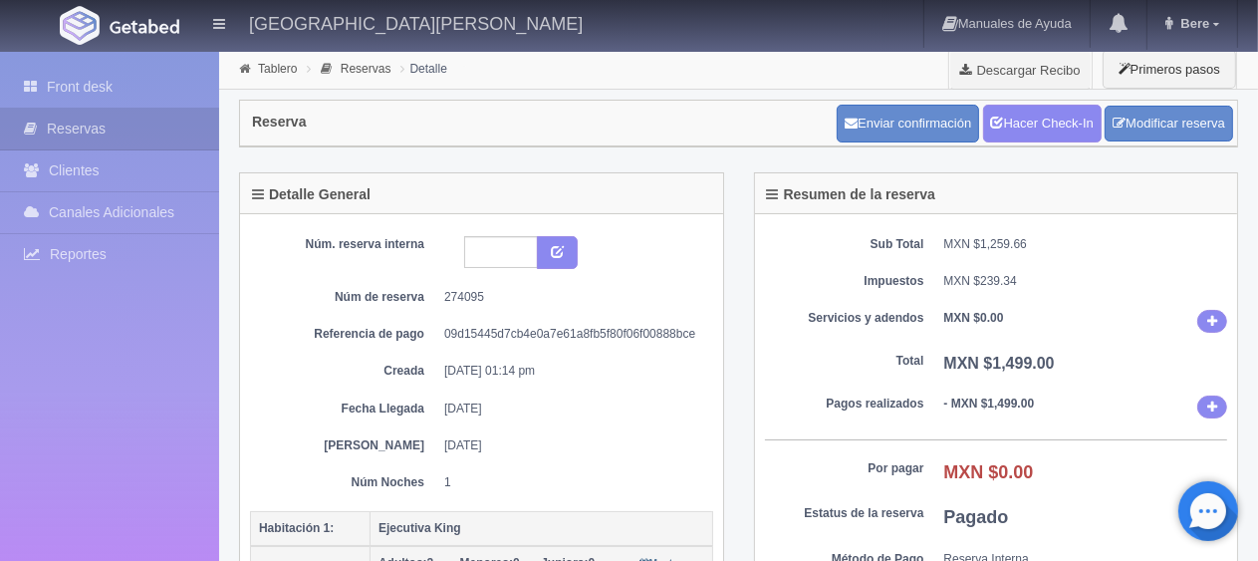
click at [666, 193] on div "Detalle General" at bounding box center [481, 193] width 483 height 41
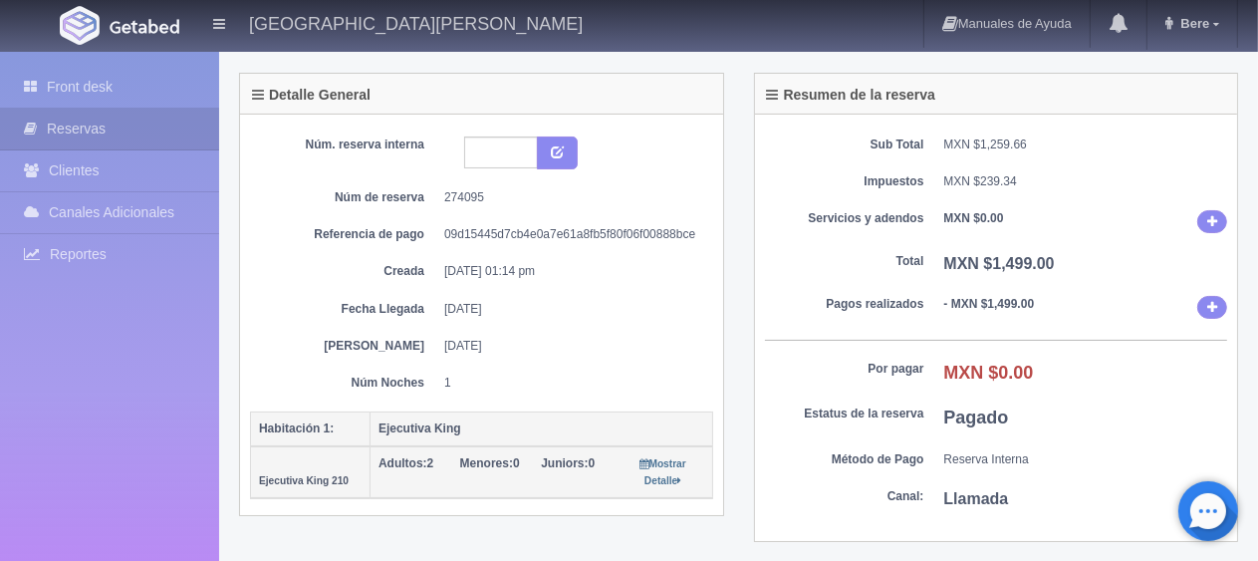
scroll to position [299, 0]
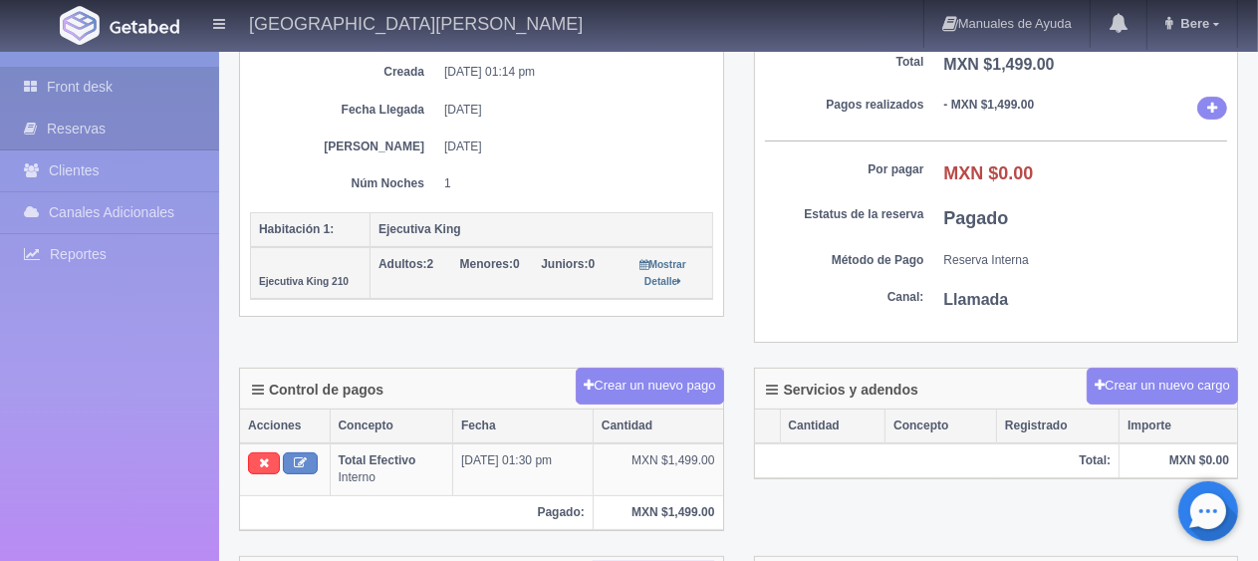
click at [112, 76] on link "Front desk" at bounding box center [109, 87] width 219 height 41
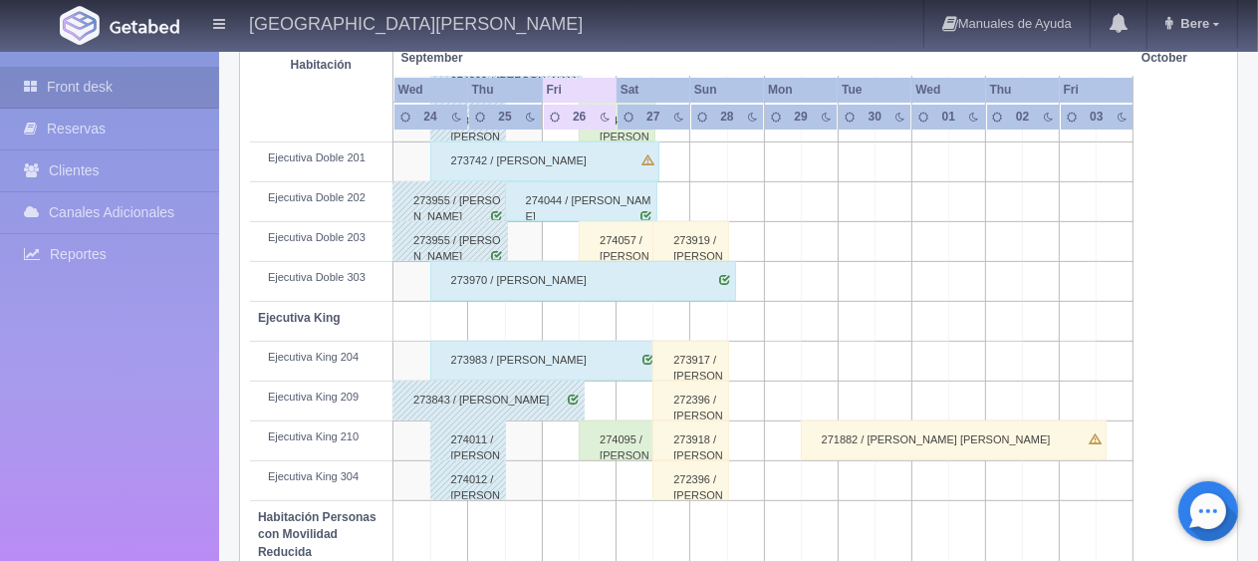
scroll to position [897, 0]
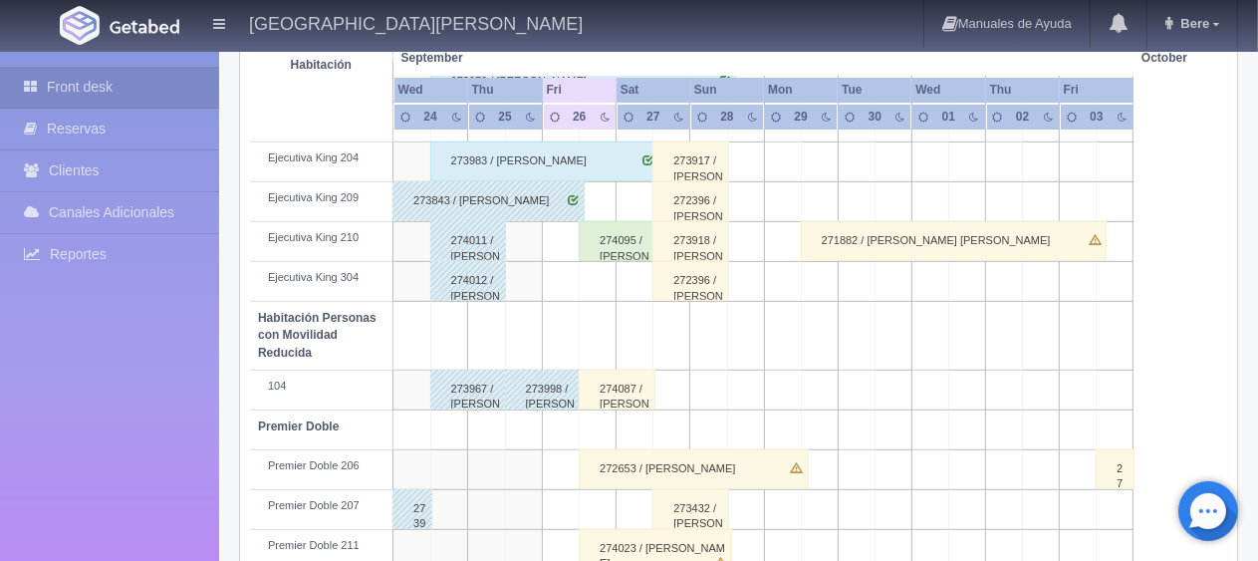
click at [602, 247] on div "274095 / [PERSON_NAME]" at bounding box center [617, 241] width 77 height 40
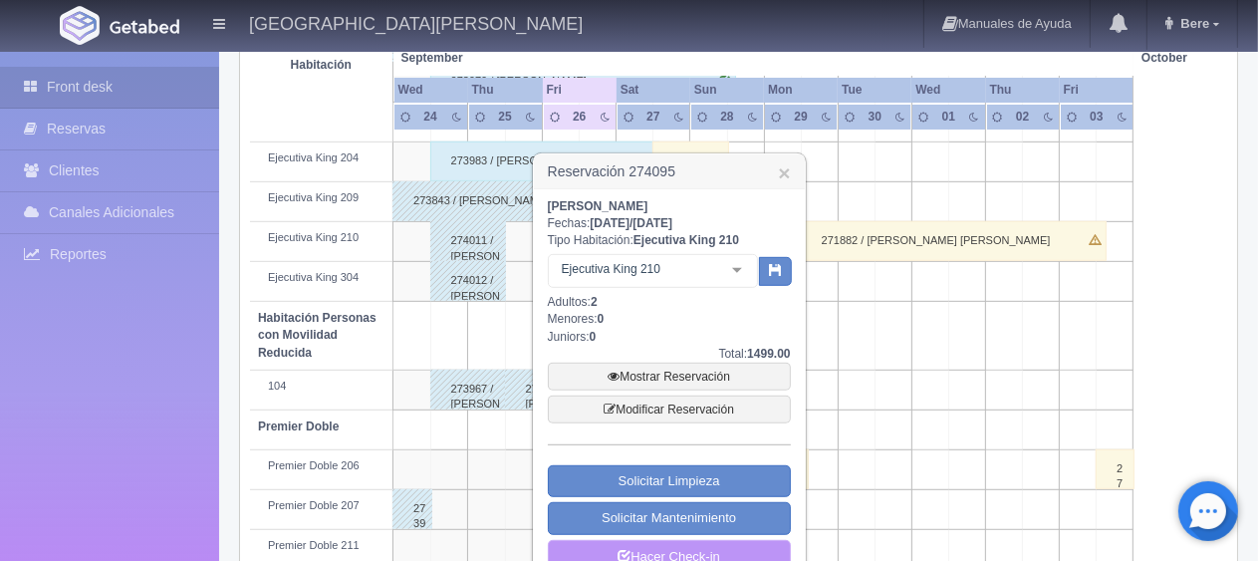
click at [703, 554] on link "Hacer Check-in" at bounding box center [669, 557] width 243 height 34
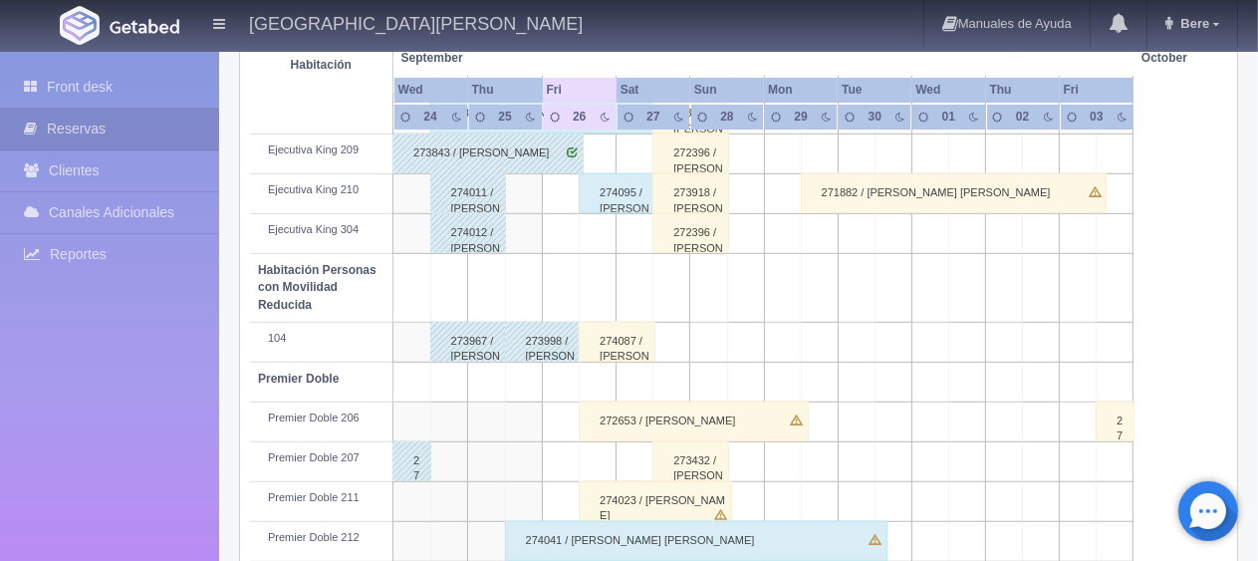
scroll to position [845, 0]
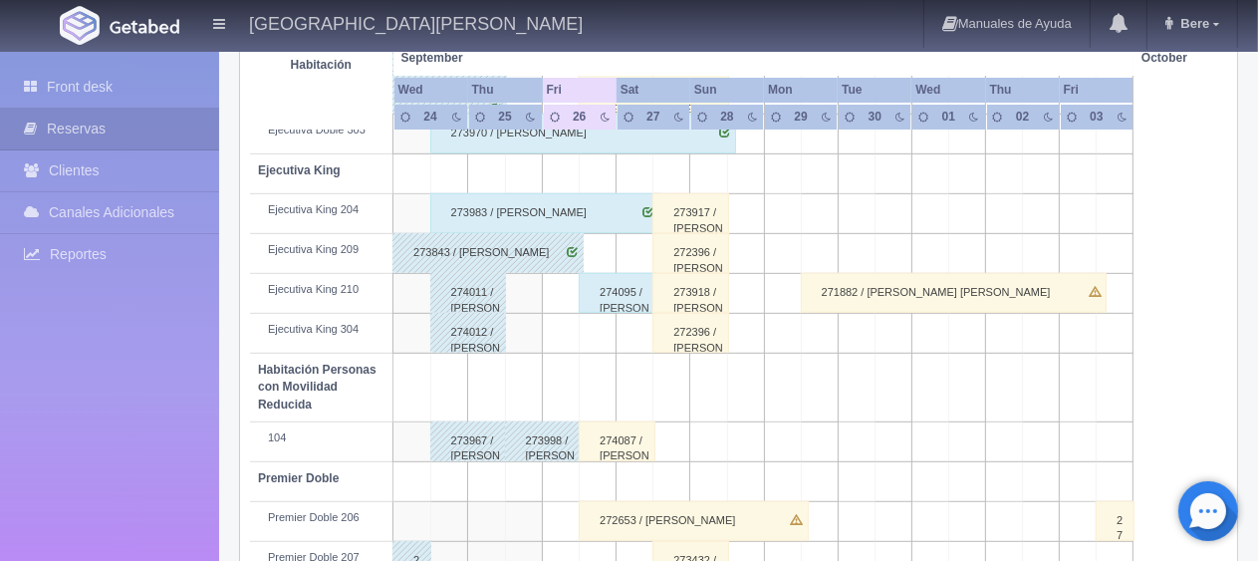
click at [621, 304] on div "274095 / [PERSON_NAME]" at bounding box center [617, 293] width 77 height 40
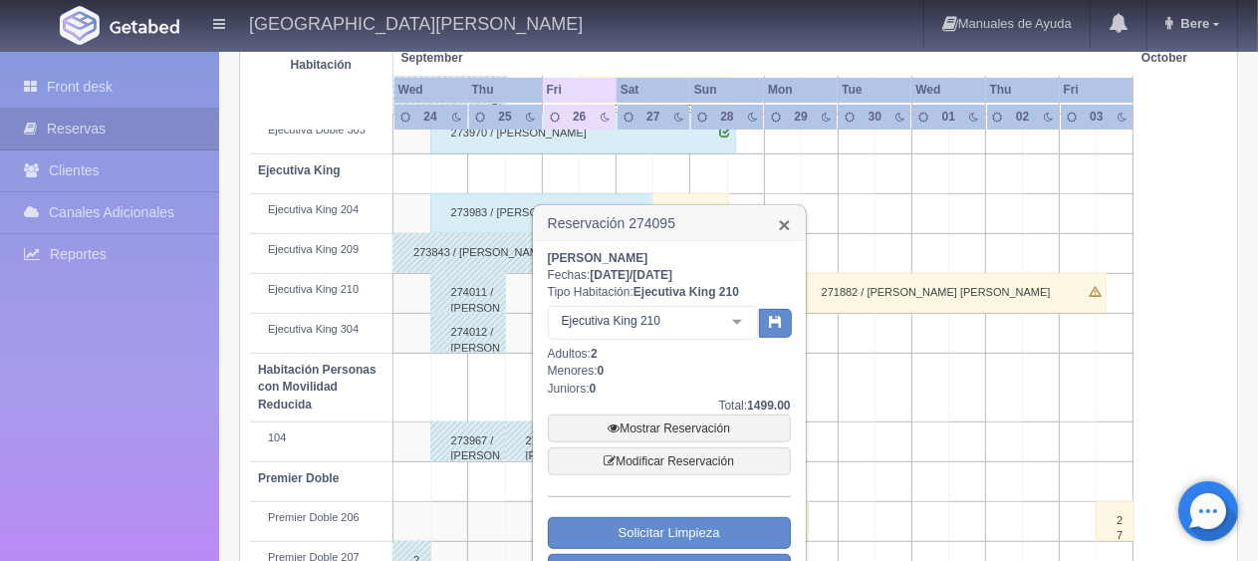
click at [788, 222] on link "×" at bounding box center [784, 224] width 12 height 21
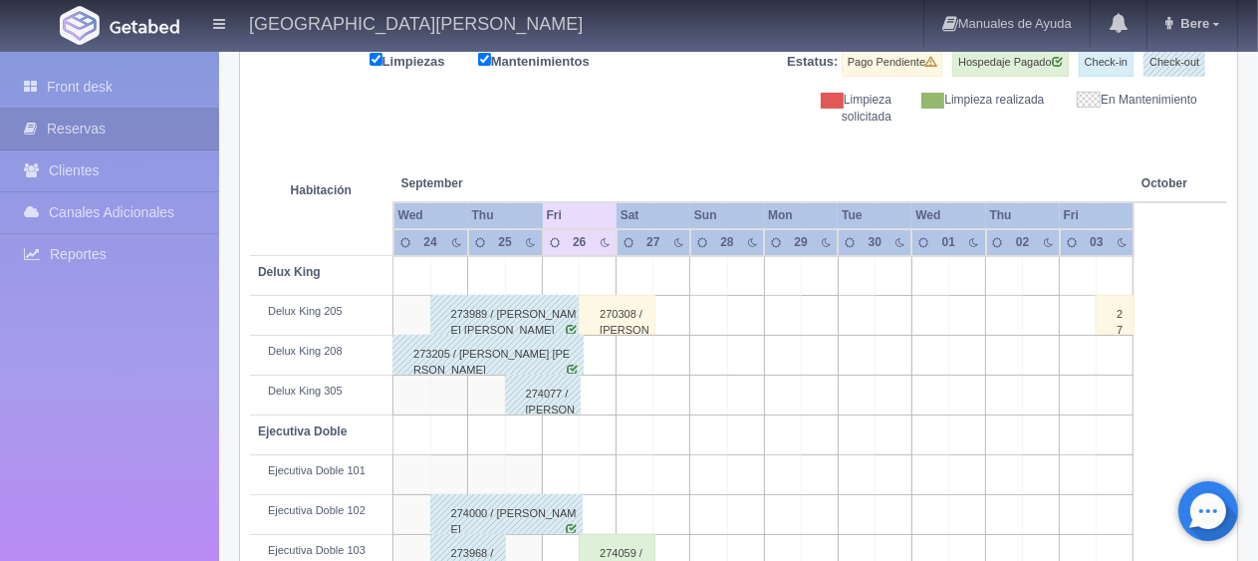
scroll to position [0, 0]
